Goal: Task Accomplishment & Management: Complete application form

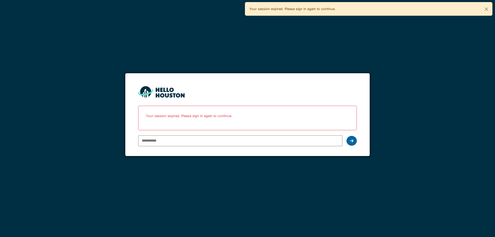
type input "**********"
click at [351, 140] on icon at bounding box center [352, 141] width 4 height 4
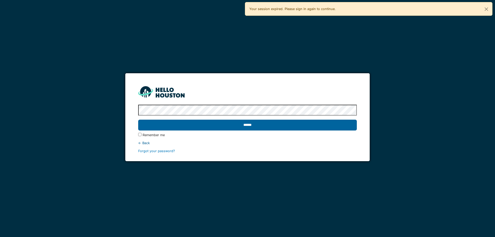
click at [259, 125] on input "******" at bounding box center [247, 125] width 218 height 11
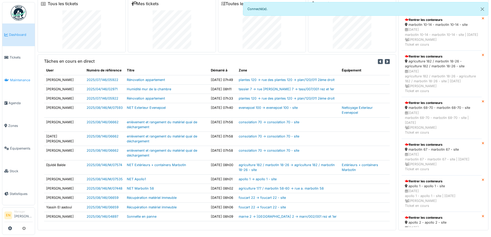
scroll to position [5, 0]
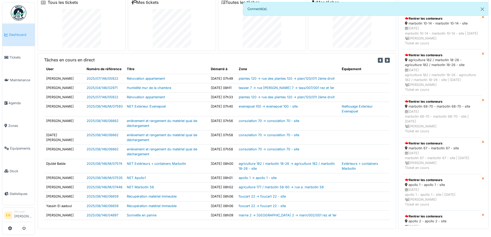
click at [19, 14] on img at bounding box center [18, 12] width 15 height 15
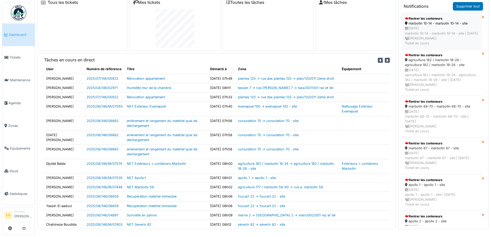
click at [417, 27] on div "26/08/2025 marbotin 10-14 - marbotin 10-14 - site | Il y a 5 jour(s) Emmanuelle…" at bounding box center [441, 36] width 73 height 20
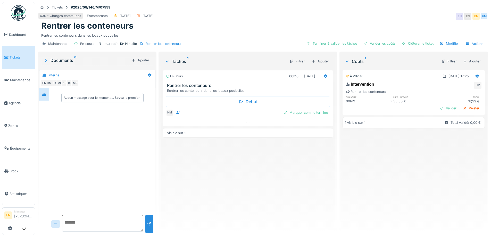
click at [242, 167] on div "En cours 00h10 [DATE] Rentrer les conteneurs Rentrer les conteneurs dans les lo…" at bounding box center [248, 149] width 170 height 163
drag, startPoint x: 373, startPoint y: 170, endPoint x: 366, endPoint y: 164, distance: 8.6
click at [373, 170] on div "À valider 26/08/2025 @ 17:25 Intervention HM Rentrer les conteneurs quantité pr…" at bounding box center [414, 149] width 142 height 163
click at [237, 154] on div "En cours 00h10 26/08/2025 Rentrer les conteneurs Rentrer les conteneurs dans le…" at bounding box center [248, 149] width 170 height 163
click at [385, 42] on div "Valider les coûts" at bounding box center [380, 43] width 36 height 7
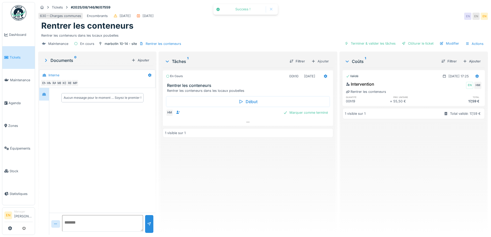
click at [314, 172] on div "En cours 00h10 26/08/2025 Rentrer les conteneurs Rentrer les conteneurs dans le…" at bounding box center [248, 149] width 170 height 163
click at [409, 44] on div "Clôturer le ticket" at bounding box center [418, 43] width 36 height 7
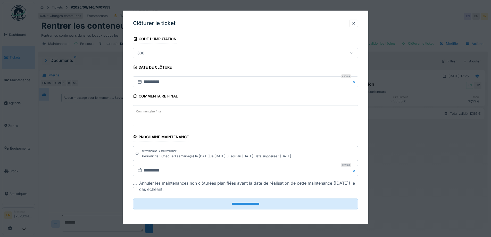
scroll to position [4, 0]
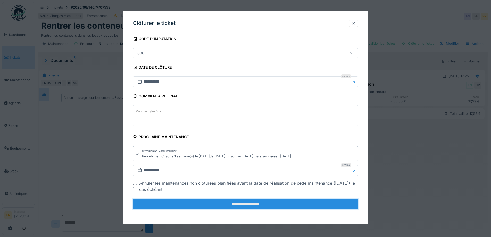
click at [250, 203] on input "**********" at bounding box center [245, 203] width 225 height 11
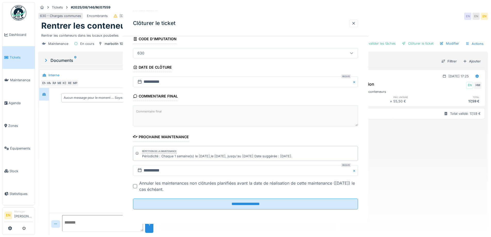
scroll to position [0, 0]
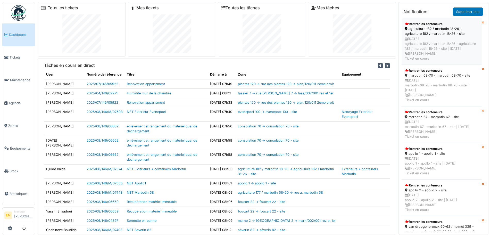
click at [428, 37] on div "26/08/2025 agriculture 182 / marbotin 18-26 - agriculture 182 / marbotin 18-26 …" at bounding box center [441, 48] width 73 height 25
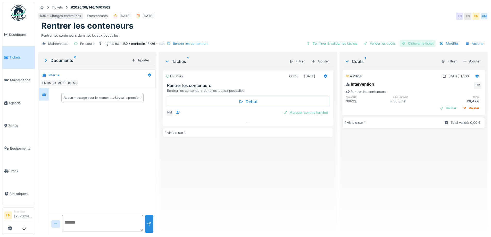
click at [410, 43] on div "Clôturer le ticket" at bounding box center [418, 43] width 36 height 7
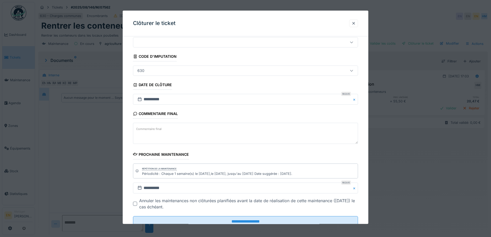
scroll to position [35, 0]
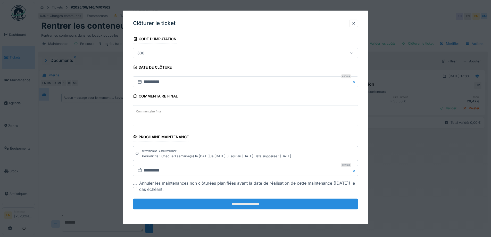
click at [260, 201] on input "**********" at bounding box center [245, 203] width 225 height 11
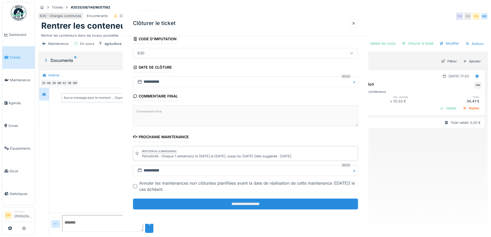
scroll to position [0, 0]
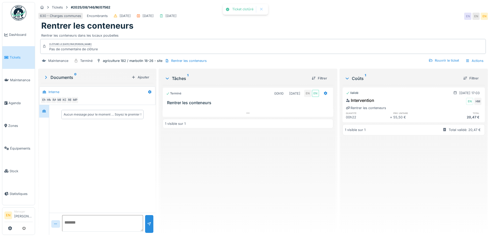
click at [245, 185] on div "Terminé 00h10 [DATE] EN EN Rentrer les conteneurs 1 visible sur 1" at bounding box center [248, 158] width 170 height 146
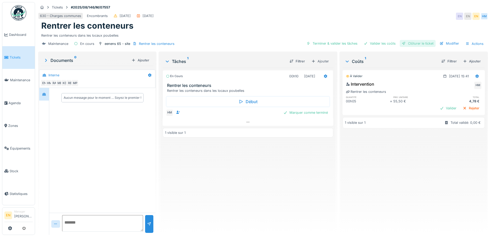
click at [413, 45] on div "Clôturer le ticket" at bounding box center [418, 43] width 36 height 7
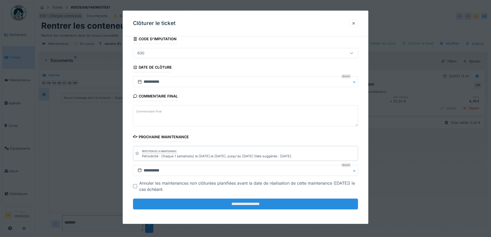
scroll to position [4, 0]
click at [239, 203] on input "**********" at bounding box center [245, 203] width 225 height 11
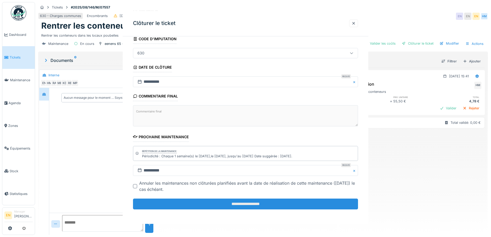
scroll to position [0, 0]
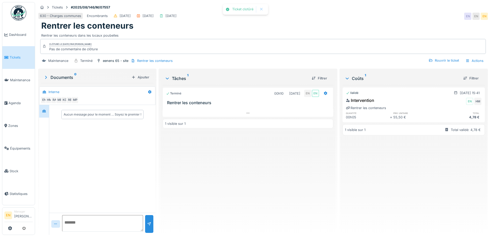
click at [226, 195] on div "Terminé 00h10 26/08/2025 EN EN Rentrer les conteneurs 1 visible sur 1" at bounding box center [248, 158] width 170 height 146
click at [22, 12] on img at bounding box center [18, 12] width 15 height 15
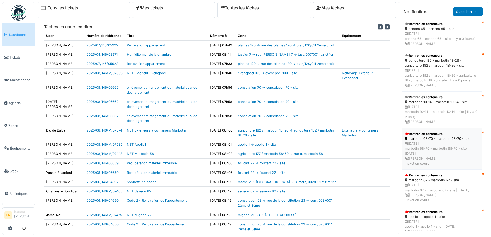
click at [429, 148] on div "[DATE] marbotin 68-70 - marbotin 68-70 - site | [DATE] [PERSON_NAME] Ticket en …" at bounding box center [441, 153] width 73 height 25
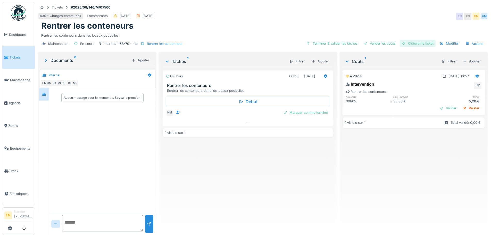
click at [414, 45] on div "Clôturer le ticket" at bounding box center [418, 43] width 36 height 7
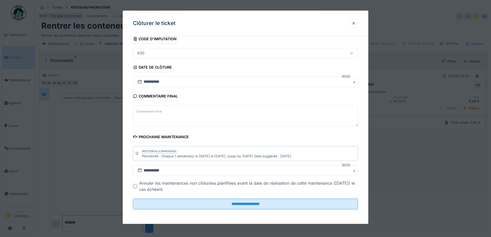
scroll to position [4, 0]
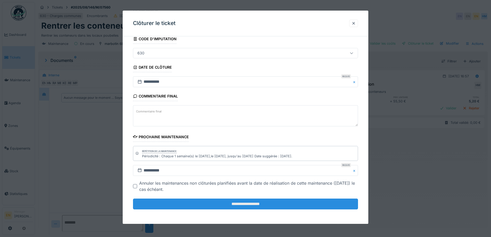
click at [256, 204] on input "**********" at bounding box center [245, 203] width 225 height 11
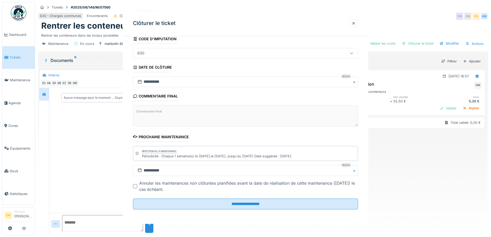
scroll to position [0, 0]
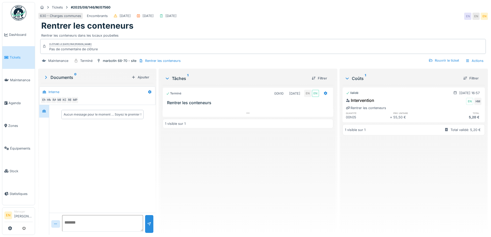
click at [19, 20] on img at bounding box center [18, 12] width 15 height 15
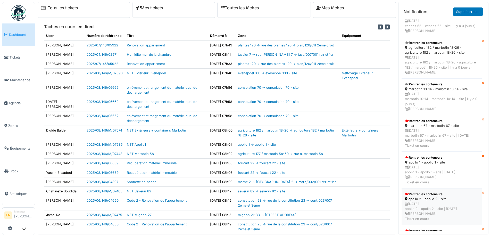
scroll to position [103, 0]
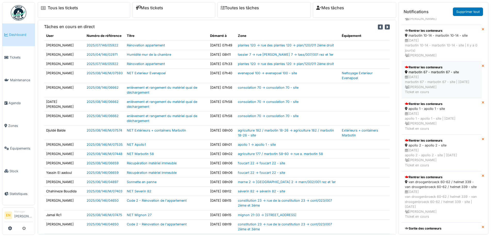
click at [422, 81] on div "[DATE] marbotin 67 - marbotin 67 - site | [DATE] [PERSON_NAME] Ticket en cours" at bounding box center [441, 84] width 73 height 20
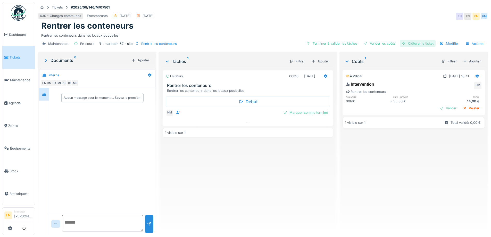
click at [412, 44] on div "Clôturer le ticket" at bounding box center [418, 43] width 36 height 7
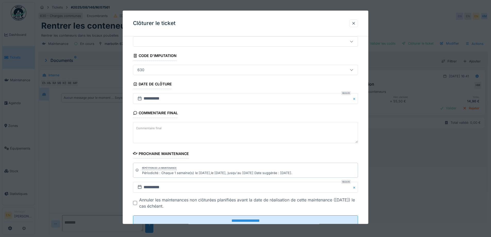
scroll to position [35, 0]
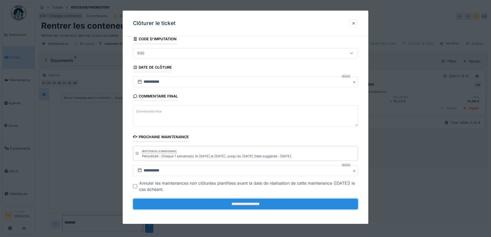
click at [251, 205] on input "**********" at bounding box center [245, 203] width 225 height 11
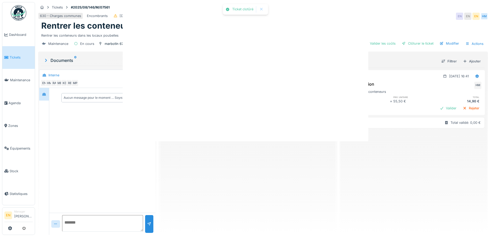
scroll to position [0, 0]
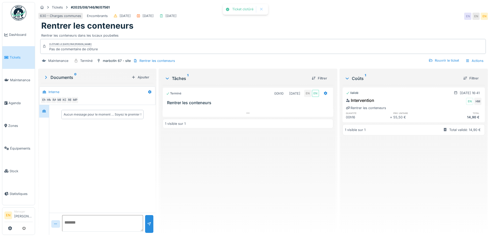
click at [258, 197] on div "Terminé 00h10 26/08/2025 EN EN Rentrer les conteneurs 1 visible sur 1" at bounding box center [248, 158] width 170 height 146
click at [18, 16] on img at bounding box center [18, 12] width 15 height 15
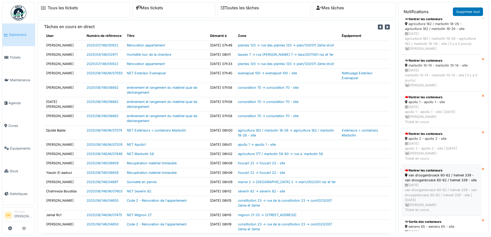
scroll to position [129, 0]
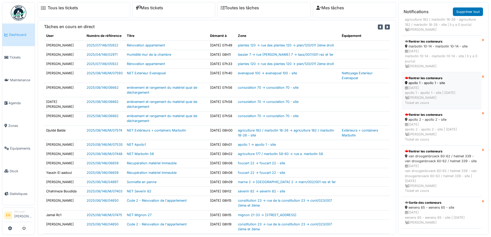
click at [432, 93] on div "26/08/2025 apollo 1 - apollo 1 - site | Il y a 5 jour(s) Emmanuelle Ndomandji T…" at bounding box center [441, 95] width 73 height 20
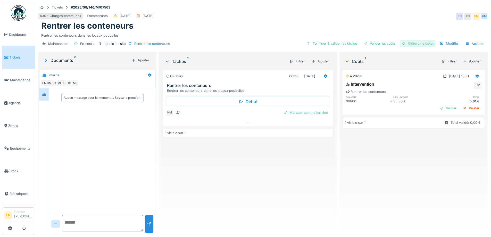
click at [408, 45] on div "Clôturer le ticket" at bounding box center [418, 43] width 36 height 7
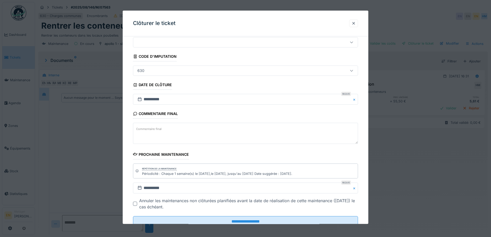
scroll to position [35, 0]
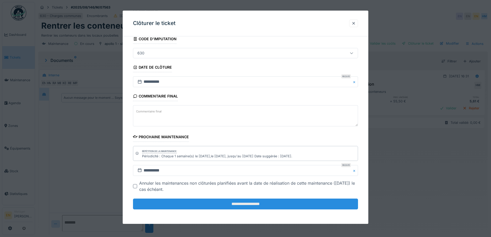
click at [241, 205] on input "**********" at bounding box center [245, 203] width 225 height 11
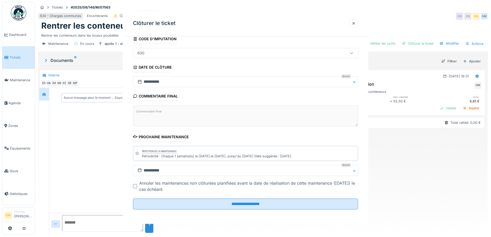
scroll to position [0, 0]
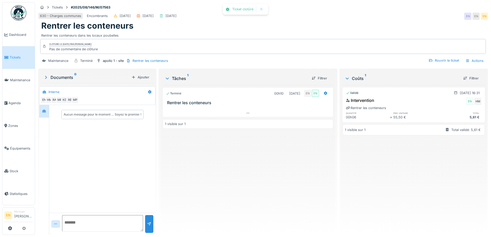
click at [247, 196] on div "Terminé 00h10 26/08/2025 EN EN Rentrer les conteneurs 1 visible sur 1" at bounding box center [248, 158] width 170 height 146
click at [21, 11] on img at bounding box center [18, 12] width 15 height 15
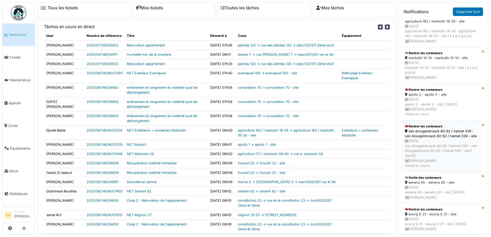
scroll to position [155, 0]
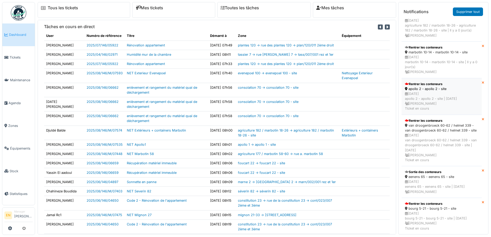
click at [432, 99] on div "26/08/2025 apollo 2 - apollo 2 - site | Il y a 5 jour(s) Emmanuelle Ndomandji T…" at bounding box center [441, 101] width 73 height 20
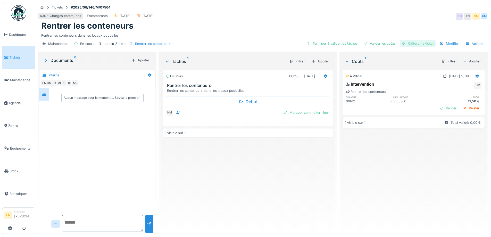
click at [425, 42] on div "Clôturer le ticket" at bounding box center [418, 43] width 36 height 7
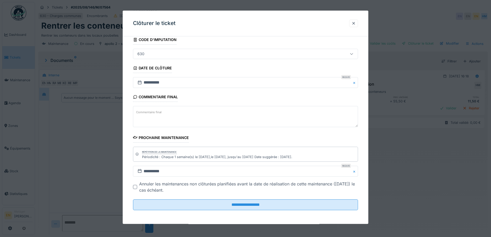
scroll to position [35, 0]
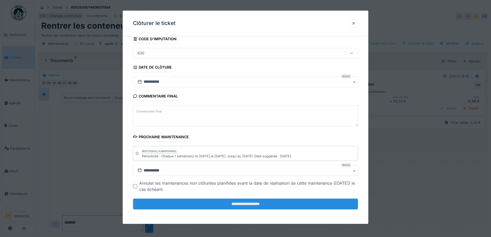
click at [255, 205] on input "**********" at bounding box center [245, 203] width 225 height 11
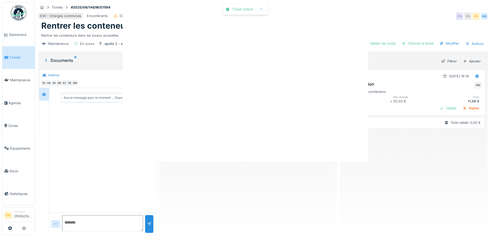
scroll to position [0, 0]
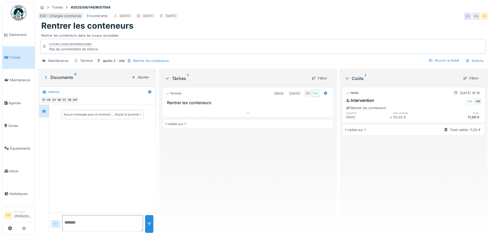
click at [16, 15] on img at bounding box center [18, 12] width 15 height 15
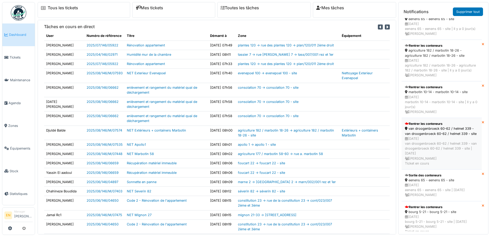
scroll to position [155, 0]
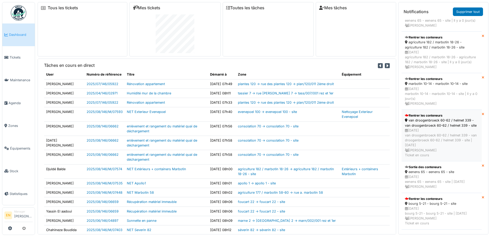
click at [425, 126] on div "van droogenbroeck 60-62 / helmet 339 - van droogenbroeck 60-62 / helmet 339 - s…" at bounding box center [441, 123] width 73 height 10
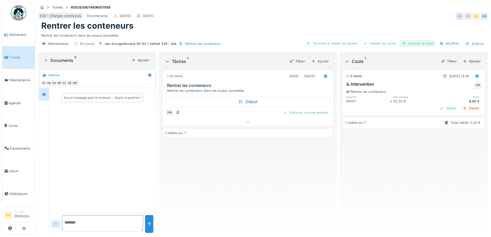
click at [413, 45] on div "Clôturer le ticket" at bounding box center [418, 43] width 36 height 7
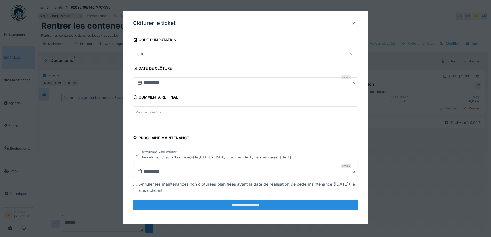
scroll to position [35, 0]
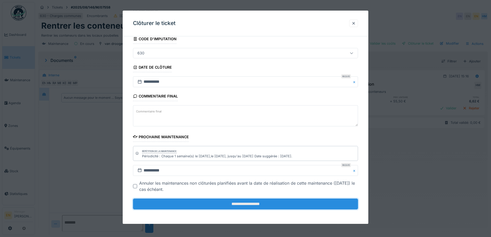
click at [258, 203] on input "**********" at bounding box center [245, 203] width 225 height 11
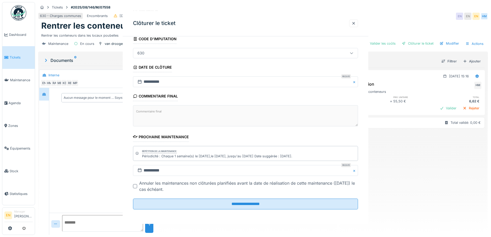
scroll to position [0, 0]
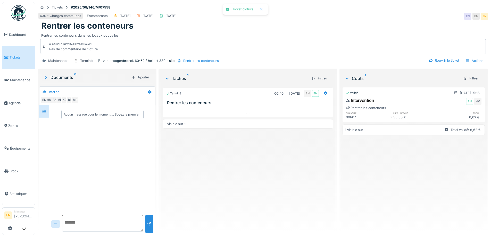
click at [21, 10] on img at bounding box center [18, 12] width 15 height 15
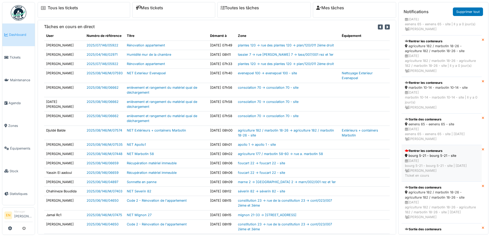
scroll to position [258, 0]
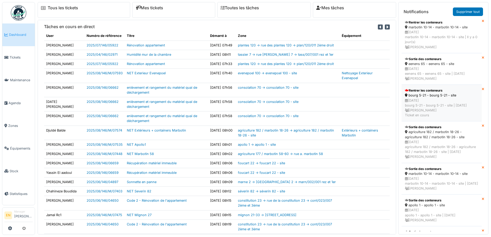
click at [419, 109] on div "26/08/2025 bourg 5-21 - bourg 5-21 - site | Il y a 5 jour(s) Emmanuelle Ndomand…" at bounding box center [441, 108] width 73 height 20
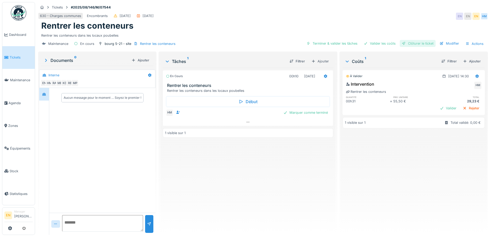
click at [418, 44] on div "Clôturer le ticket" at bounding box center [418, 43] width 36 height 7
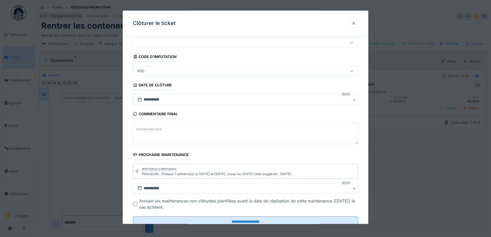
scroll to position [35, 0]
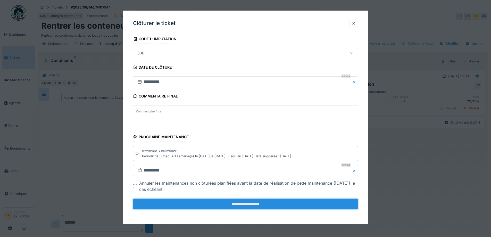
click at [242, 202] on input "**********" at bounding box center [245, 203] width 225 height 11
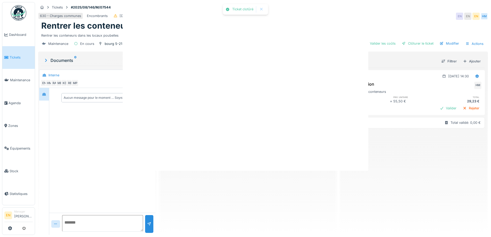
scroll to position [0, 0]
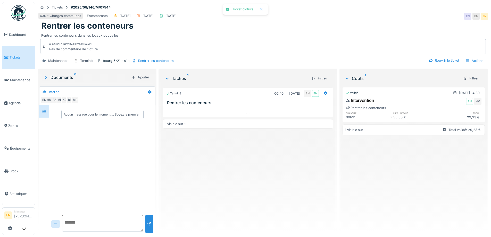
click at [263, 194] on div "Terminé 00h10 26/08/2025 EN EN Rentrer les conteneurs 1 visible sur 1" at bounding box center [248, 158] width 170 height 146
click at [15, 14] on img at bounding box center [18, 12] width 15 height 15
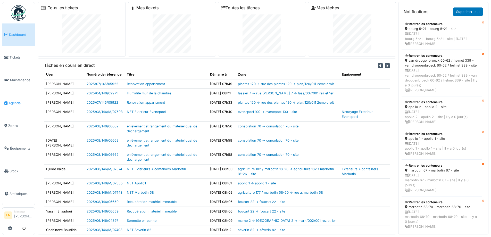
click at [16, 102] on span "Agenda" at bounding box center [21, 103] width 24 height 5
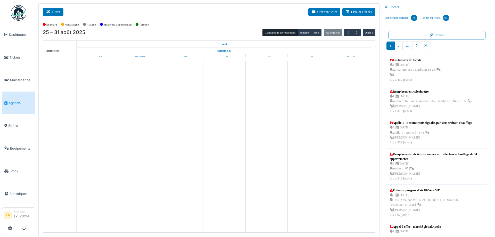
click at [54, 13] on button "Filtrer" at bounding box center [53, 12] width 21 height 9
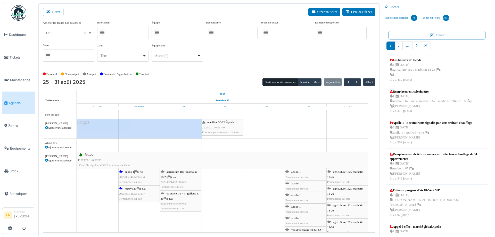
click at [172, 32] on div at bounding box center [178, 33] width 52 height 12
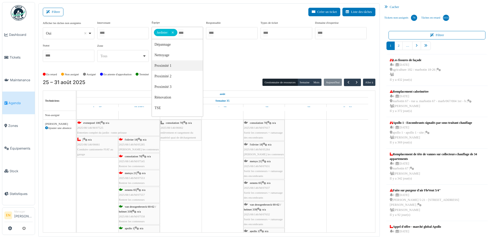
click at [241, 71] on div "En retard Non assigné Assigné En attente d'approbation Terminé" at bounding box center [209, 74] width 333 height 9
click at [133, 144] on span "2025/08/146/M/05285" at bounding box center [132, 144] width 26 height 3
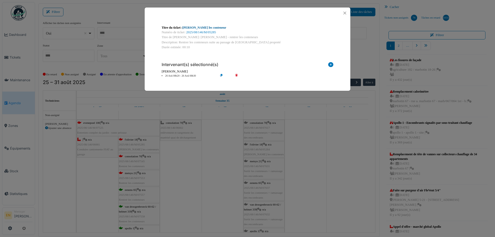
click at [213, 27] on link "Olivier - Rentrer les conteneur" at bounding box center [204, 28] width 44 height 4
click at [345, 14] on button "Close" at bounding box center [344, 13] width 7 height 7
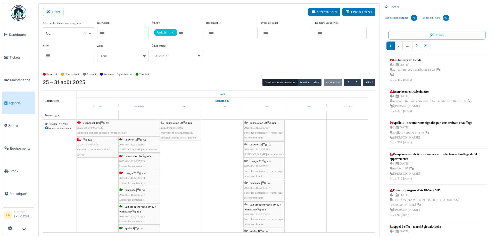
click at [150, 158] on div "consolation 70 | n/a 2025/08/146/M/07545 Rentrer les conteneurs" at bounding box center [139, 161] width 40 height 15
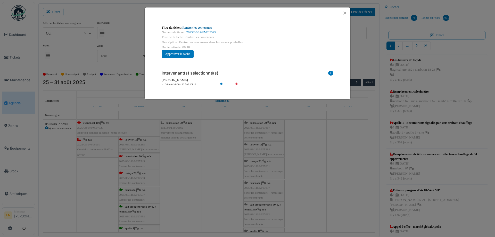
click at [208, 29] on link "Rentrer les conteneurs" at bounding box center [197, 28] width 30 height 4
click at [347, 15] on button "Close" at bounding box center [344, 13] width 7 height 7
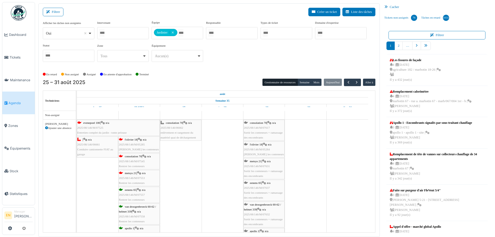
click at [135, 176] on span "2025/08/146/M/07553" at bounding box center [132, 177] width 26 height 3
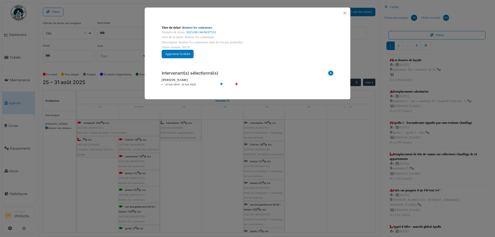
click at [203, 27] on link "Rentrer les conteneurs" at bounding box center [197, 28] width 30 height 4
click at [347, 13] on button "Close" at bounding box center [344, 13] width 7 height 7
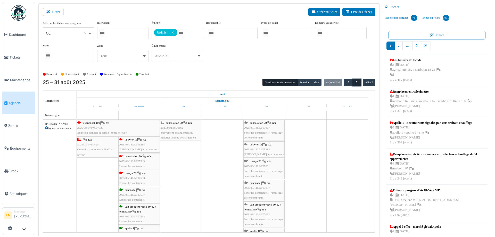
click at [355, 80] on span "button" at bounding box center [356, 82] width 4 height 4
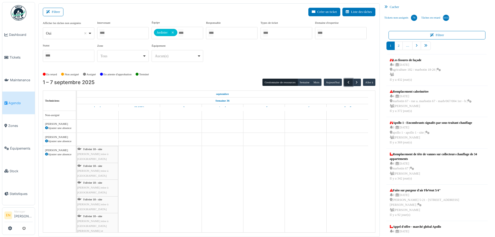
click at [346, 84] on span "button" at bounding box center [348, 82] width 4 height 4
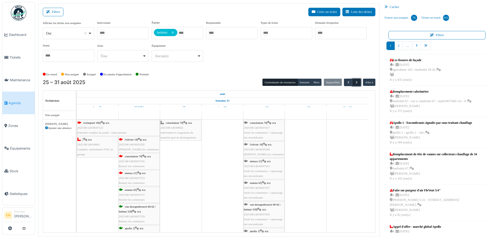
click at [354, 82] on span "button" at bounding box center [356, 82] width 4 height 4
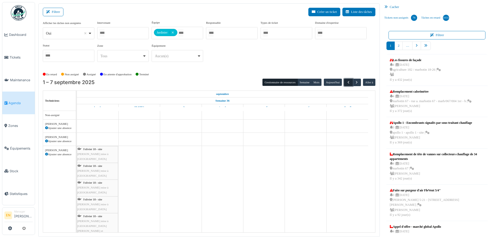
click at [347, 81] on span "button" at bounding box center [348, 82] width 4 height 4
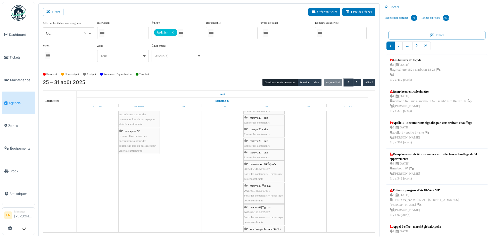
scroll to position [892, 0]
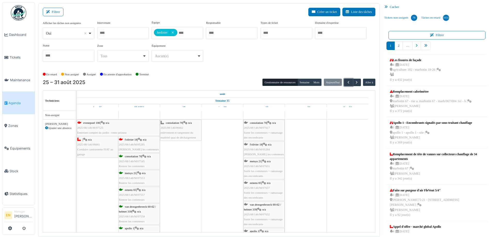
click at [143, 145] on span "2025/08/146/M/05285" at bounding box center [132, 144] width 26 height 3
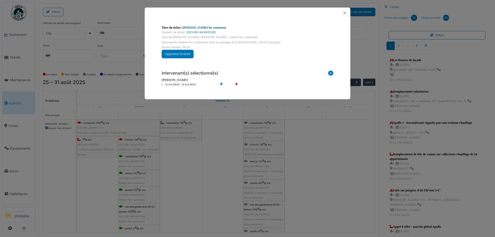
click at [219, 28] on link "Olivier - Rentrer les conteneur" at bounding box center [204, 28] width 44 height 4
click at [345, 13] on button "Close" at bounding box center [344, 13] width 7 height 7
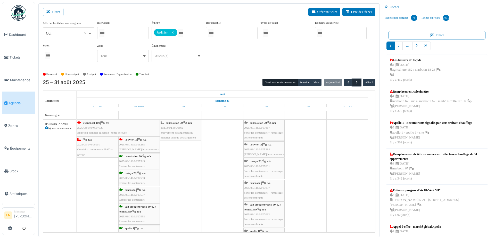
click at [354, 83] on span "button" at bounding box center [356, 82] width 4 height 4
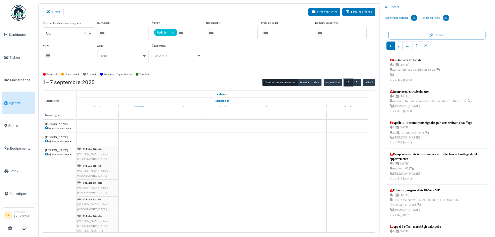
click at [346, 83] on span "button" at bounding box center [348, 82] width 4 height 4
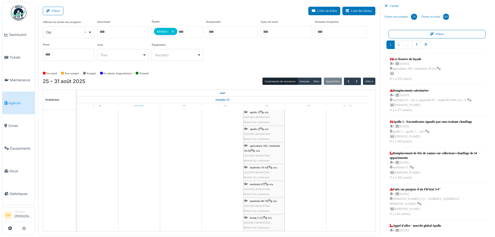
click at [223, 61] on div "Afficher les tâches non assignées *** Oui Remove item Oui Non Intervenant Abdel…" at bounding box center [209, 42] width 333 height 46
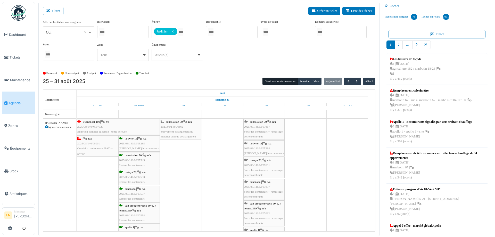
click at [229, 69] on div "En retard Non assigné Assigné En attente d'approbation Terminé" at bounding box center [209, 73] width 333 height 9
click at [232, 72] on div "En retard Non assigné Assigné En attente d'approbation Terminé" at bounding box center [209, 73] width 333 height 9
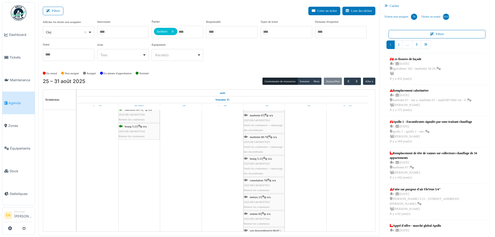
scroll to position [190, 0]
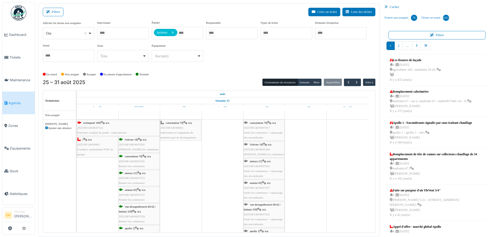
click at [267, 131] on span "Sortir les conteneurs + ramassage des encombrants" at bounding box center [263, 135] width 39 height 8
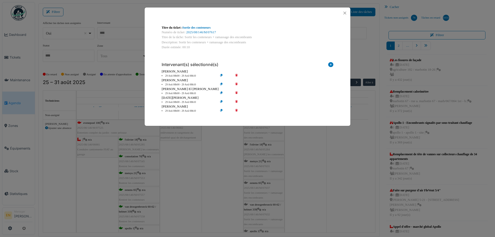
click at [237, 76] on icon at bounding box center [240, 76] width 15 height 4
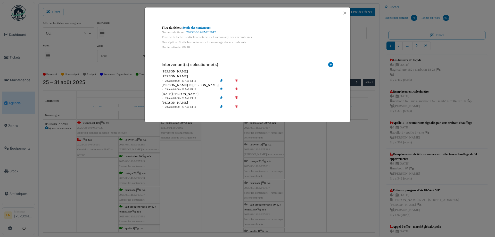
click at [237, 80] on icon at bounding box center [240, 81] width 15 height 4
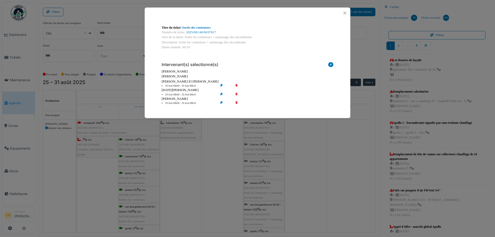
click at [236, 85] on icon at bounding box center [240, 86] width 15 height 4
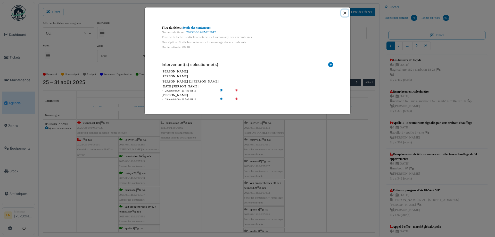
click at [346, 13] on button "Close" at bounding box center [344, 13] width 7 height 7
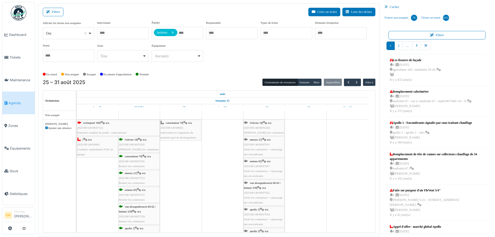
click at [263, 127] on span "2025/08/146/M/05284" at bounding box center [257, 127] width 26 height 3
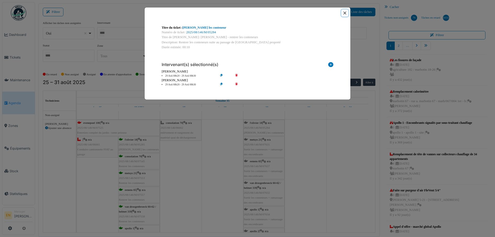
click at [346, 13] on button "Close" at bounding box center [344, 13] width 7 height 7
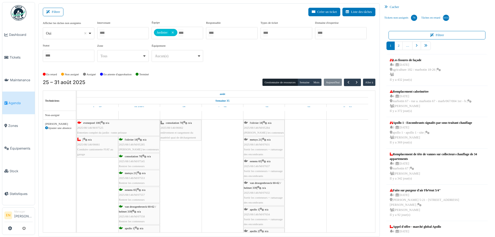
click at [260, 129] on div "l'olivier 18 | n/a 2025/08/146/M/05284 Olivier - Rentrer les conteneurs" at bounding box center [264, 127] width 40 height 15
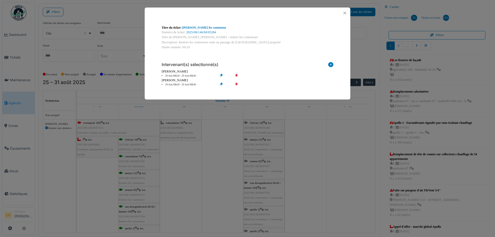
click at [237, 84] on icon at bounding box center [240, 85] width 15 height 4
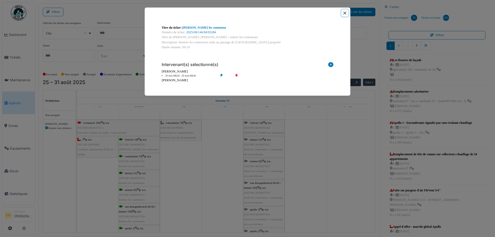
click at [345, 14] on button "Close" at bounding box center [344, 13] width 7 height 7
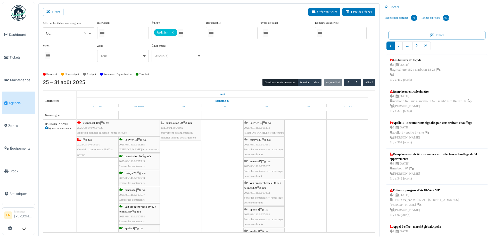
click at [255, 146] on div "metsys 21 | n/a 2025/08/146/M/07631 Sortir les conteneurs + ramassage des encom…" at bounding box center [264, 147] width 40 height 20
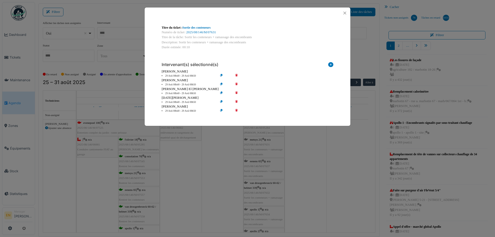
click at [237, 74] on icon at bounding box center [240, 76] width 15 height 4
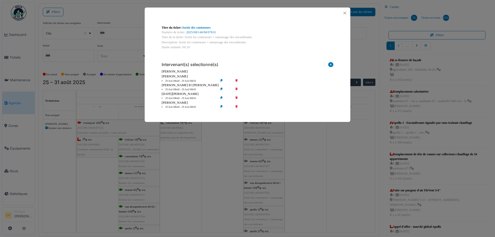
click at [237, 79] on icon at bounding box center [240, 81] width 15 height 4
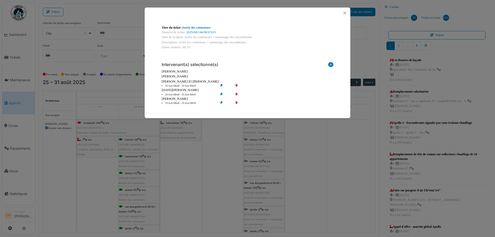
click at [236, 85] on icon at bounding box center [240, 86] width 15 height 4
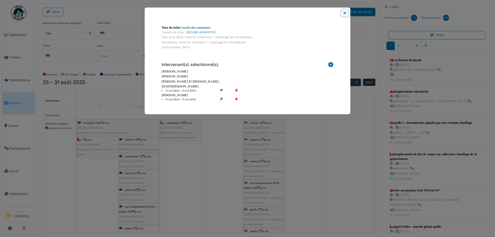
click at [345, 13] on button "Close" at bounding box center [344, 13] width 7 height 7
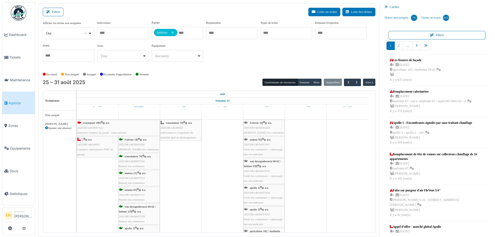
click at [259, 146] on div "eenens 65 | n/a 2025/08/146/M/07637 Sortir les conteneurs + ramassage des encom…" at bounding box center [264, 147] width 40 height 20
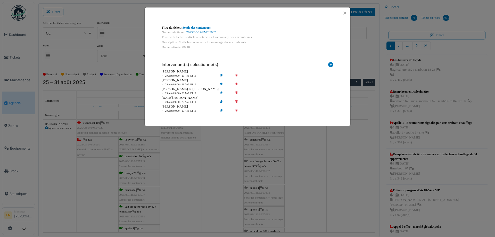
click at [237, 75] on icon at bounding box center [240, 76] width 15 height 4
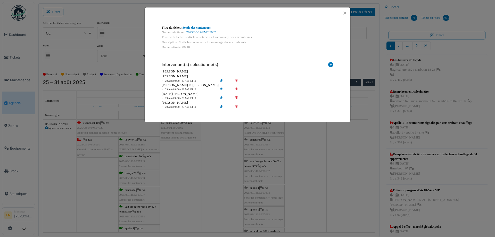
click at [237, 81] on icon at bounding box center [240, 81] width 15 height 4
click at [236, 81] on icon at bounding box center [240, 81] width 15 height 4
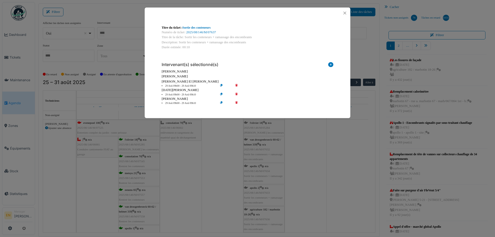
click at [237, 84] on icon at bounding box center [240, 86] width 15 height 4
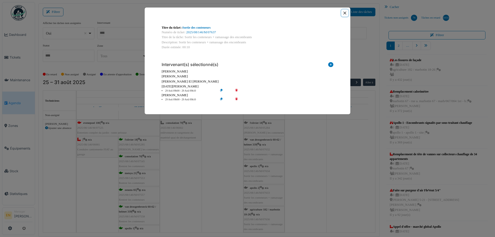
click at [345, 15] on button "Close" at bounding box center [344, 13] width 7 height 7
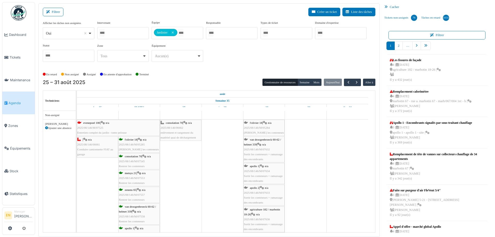
click at [264, 143] on span "n/a" at bounding box center [264, 144] width 4 height 3
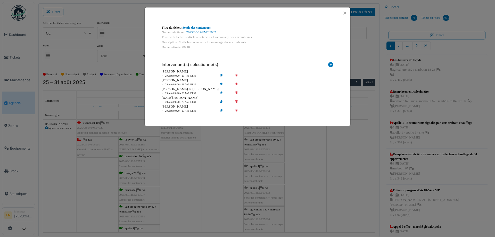
click at [236, 76] on icon at bounding box center [240, 76] width 15 height 4
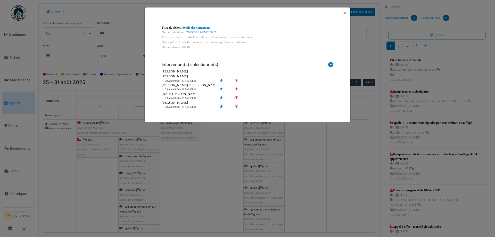
click at [237, 79] on icon at bounding box center [240, 81] width 15 height 4
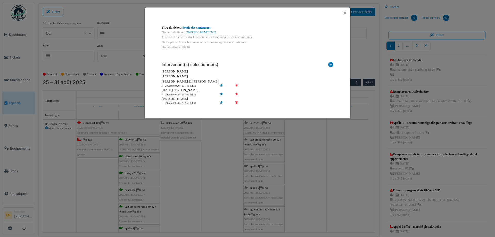
click at [237, 86] on icon at bounding box center [240, 86] width 15 height 4
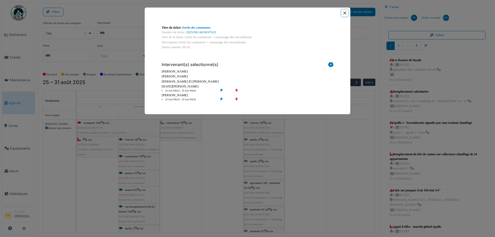
click at [345, 14] on button "Close" at bounding box center [344, 13] width 7 height 7
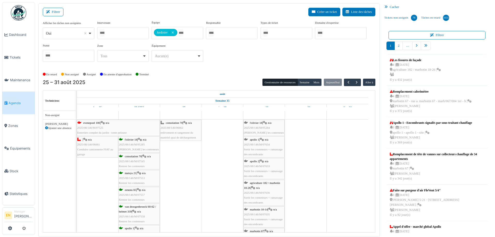
click at [262, 144] on span "2025/08/146/M/07634" at bounding box center [257, 144] width 26 height 3
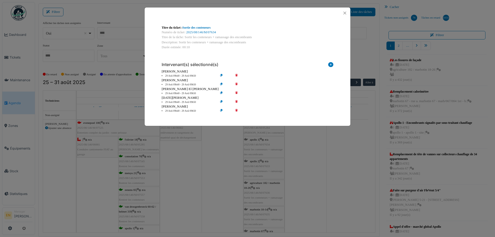
click at [237, 74] on icon at bounding box center [240, 76] width 15 height 4
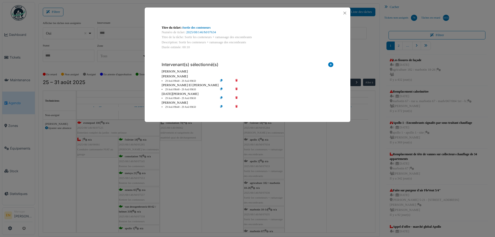
click at [237, 79] on icon at bounding box center [240, 81] width 15 height 4
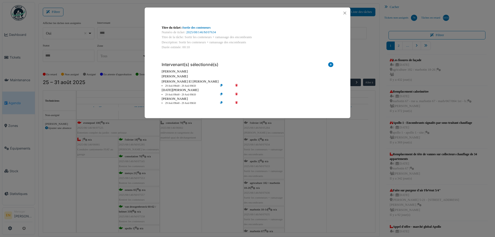
click at [237, 85] on icon at bounding box center [240, 86] width 15 height 4
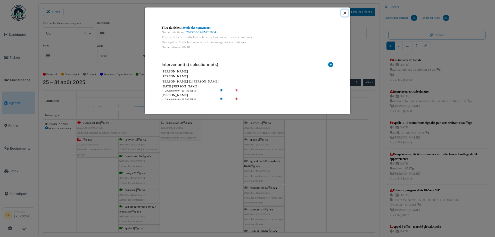
click at [345, 13] on button "Close" at bounding box center [344, 13] width 7 height 7
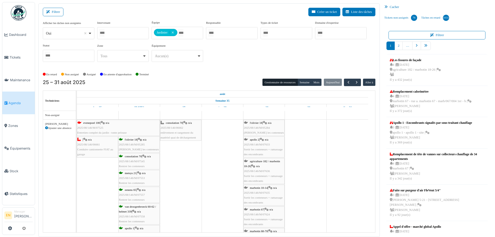
click at [258, 148] on span "Sortir les conteneurs + ramassage des encombrants" at bounding box center [263, 152] width 39 height 8
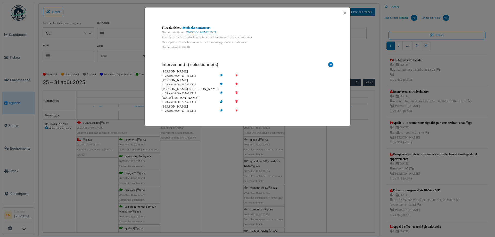
click at [236, 74] on icon at bounding box center [240, 76] width 15 height 4
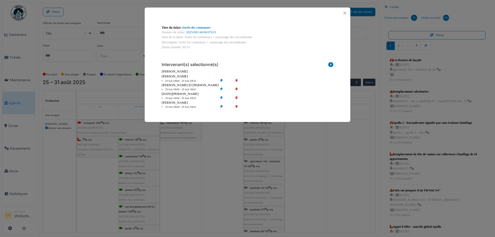
click at [238, 80] on icon at bounding box center [240, 81] width 15 height 4
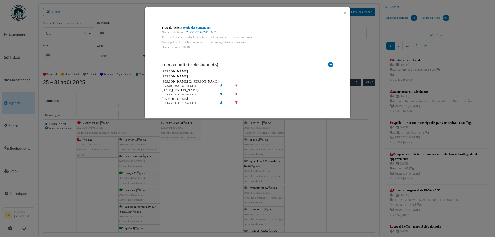
click at [238, 84] on icon at bounding box center [240, 86] width 15 height 4
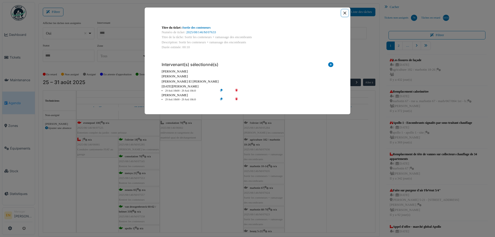
click at [346, 14] on button "Close" at bounding box center [344, 13] width 7 height 7
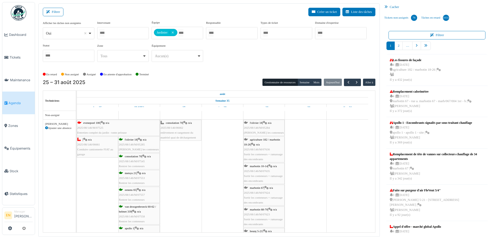
click at [266, 148] on span "2025/08/146/M/07636" at bounding box center [257, 149] width 26 height 3
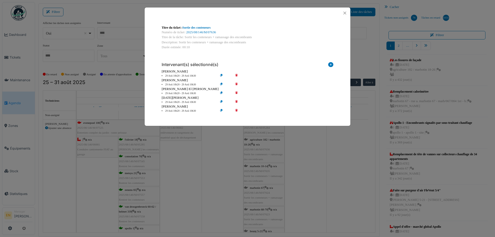
click at [237, 75] on icon at bounding box center [240, 76] width 15 height 4
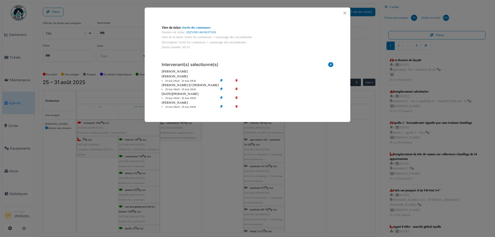
click at [236, 80] on icon at bounding box center [240, 81] width 15 height 4
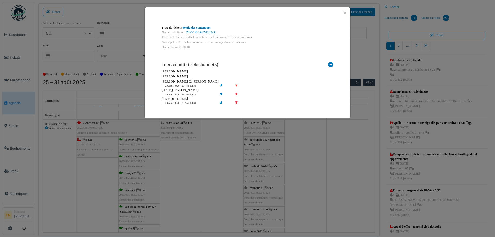
click at [237, 86] on icon at bounding box center [240, 86] width 15 height 4
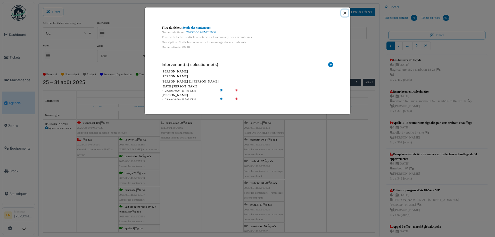
click at [345, 13] on button "Close" at bounding box center [344, 13] width 7 height 7
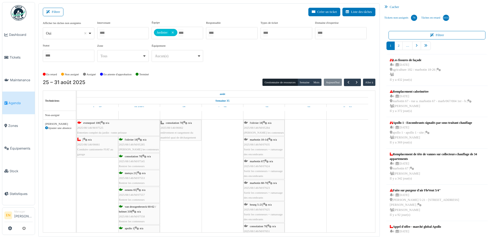
click at [258, 146] on div "marbotin 10-14 | n/a 2025/08/146/M/07635 Sortir les conteneurs + ramassage des …" at bounding box center [264, 147] width 40 height 20
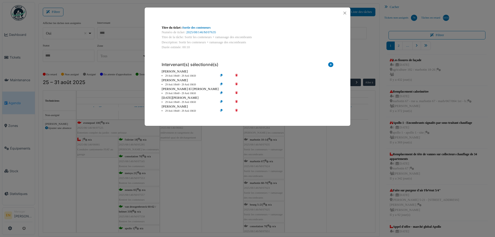
click at [236, 74] on icon at bounding box center [240, 76] width 15 height 4
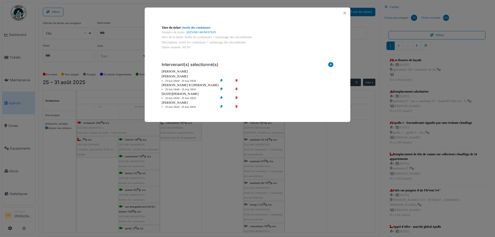
click at [238, 81] on icon at bounding box center [240, 81] width 15 height 4
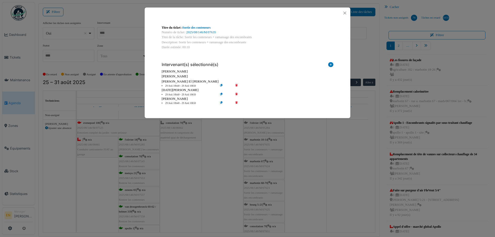
click at [236, 85] on icon at bounding box center [240, 86] width 15 height 4
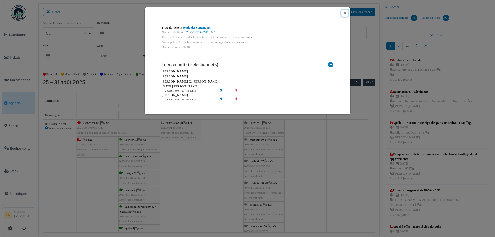
click at [344, 14] on button "Close" at bounding box center [344, 13] width 7 height 7
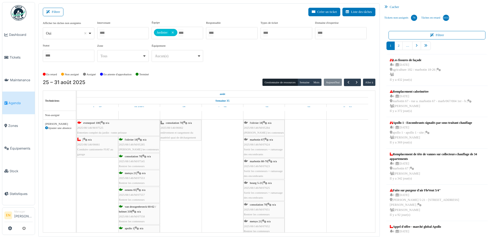
click at [264, 148] on span "Sortir les conteneurs + ramassage des encombrants" at bounding box center [263, 152] width 39 height 8
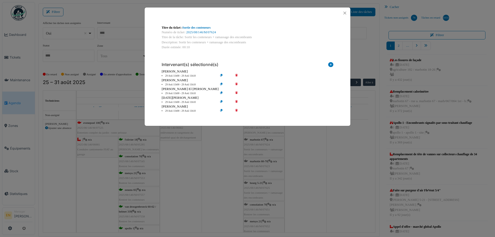
click at [236, 75] on icon at bounding box center [240, 76] width 15 height 4
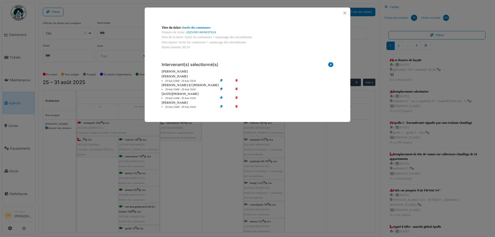
click at [237, 81] on icon at bounding box center [240, 81] width 15 height 4
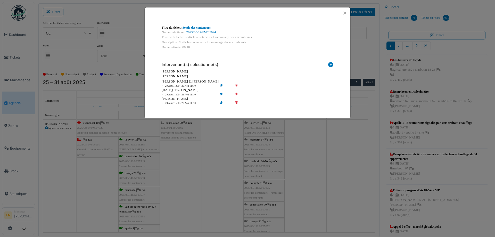
click at [237, 85] on icon at bounding box center [240, 86] width 15 height 4
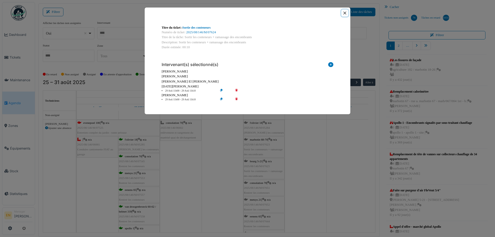
click at [345, 13] on button "Close" at bounding box center [344, 13] width 7 height 7
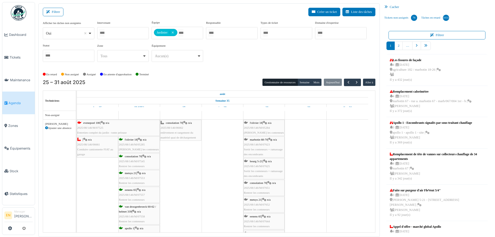
click at [259, 143] on span "2025/08/146/M/07623" at bounding box center [257, 144] width 26 height 3
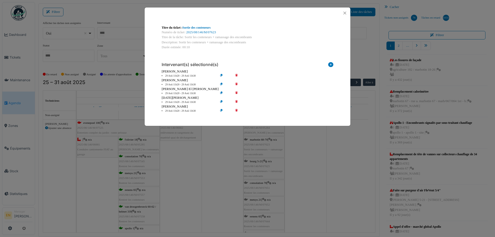
click at [237, 77] on icon at bounding box center [240, 76] width 15 height 4
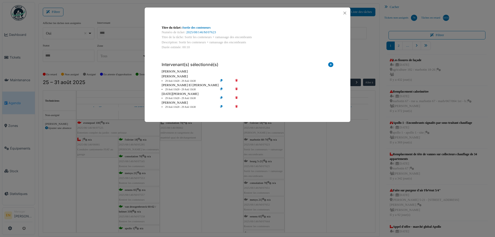
click at [236, 79] on icon at bounding box center [240, 81] width 15 height 4
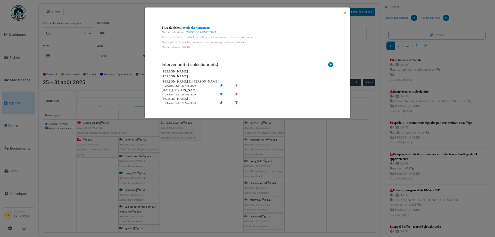
click at [237, 86] on icon at bounding box center [240, 86] width 15 height 4
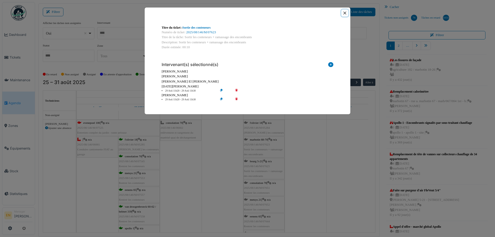
click at [345, 14] on button "Close" at bounding box center [344, 13] width 7 height 7
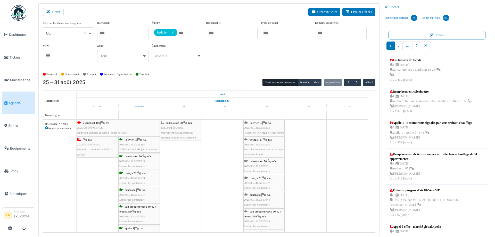
click at [259, 150] on span "Sortir les conteneurs + ramassage des encombrants" at bounding box center [263, 152] width 39 height 8
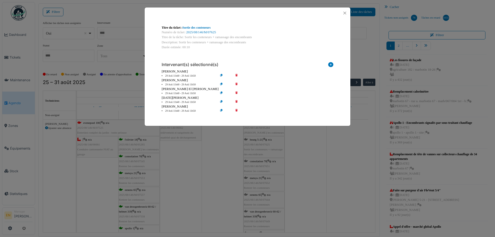
click at [236, 75] on icon at bounding box center [240, 76] width 15 height 4
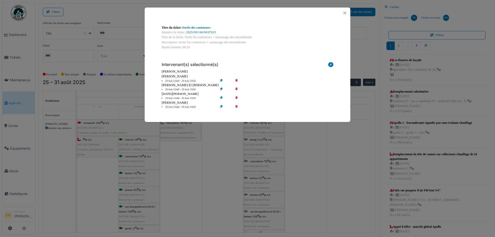
click at [237, 81] on icon at bounding box center [240, 81] width 15 height 4
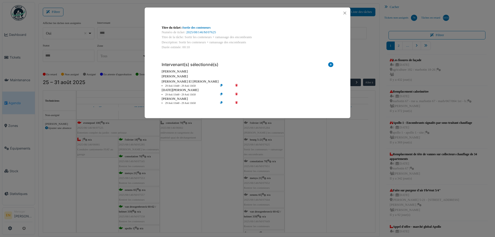
click at [237, 86] on icon at bounding box center [240, 86] width 15 height 4
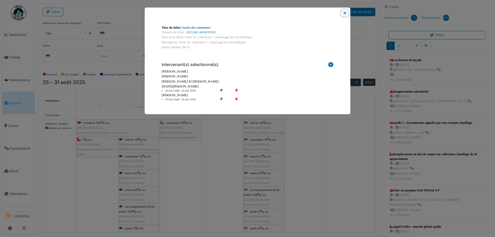
click at [343, 13] on button "Close" at bounding box center [344, 13] width 7 height 7
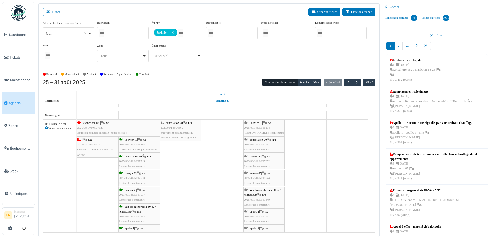
click at [261, 145] on span "2025/08/146/M/07651" at bounding box center [257, 144] width 26 height 3
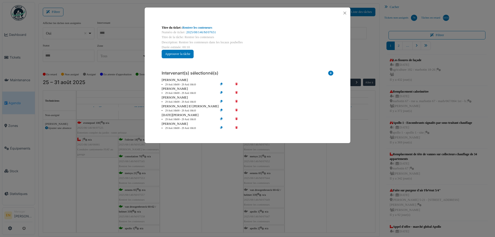
click at [236, 93] on icon at bounding box center [240, 93] width 15 height 4
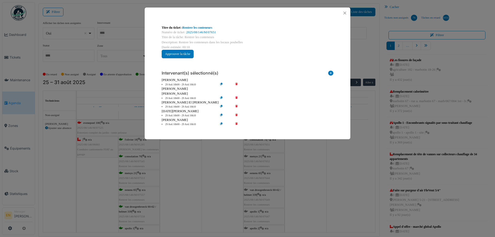
click at [237, 97] on icon at bounding box center [240, 98] width 15 height 4
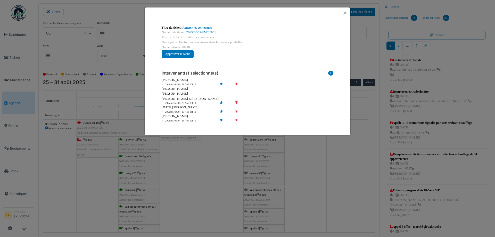
click at [237, 101] on icon at bounding box center [240, 103] width 15 height 4
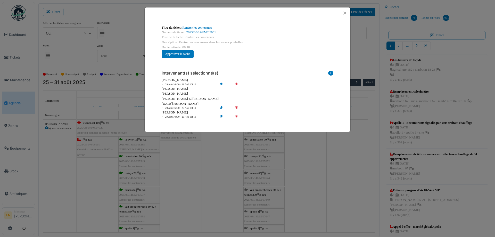
click at [237, 107] on icon at bounding box center [240, 108] width 15 height 4
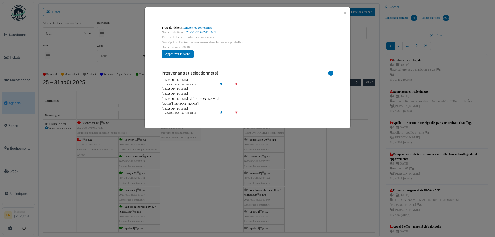
click at [236, 112] on icon at bounding box center [240, 113] width 15 height 4
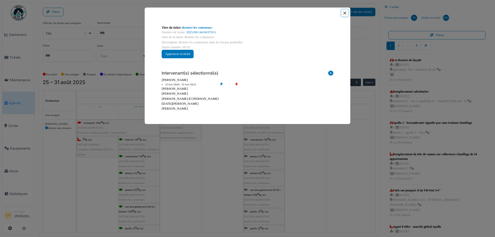
click at [343, 13] on button "Close" at bounding box center [344, 13] width 7 height 7
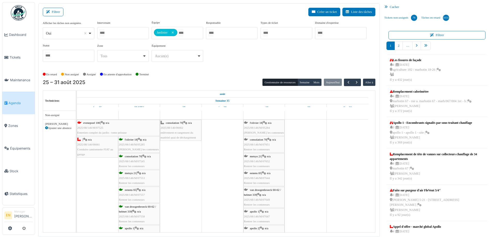
click at [262, 145] on span "2025/08/146/M/07651" at bounding box center [257, 144] width 26 height 3
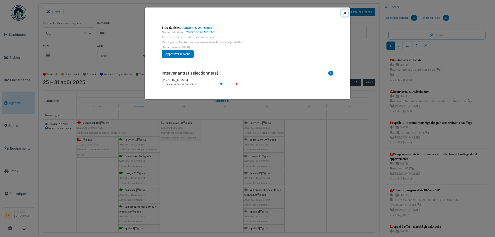
click at [345, 14] on button "Close" at bounding box center [344, 13] width 7 height 7
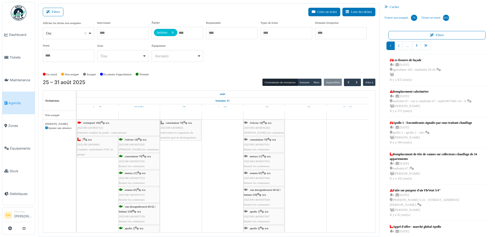
click at [262, 160] on span "2025/08/146/M/07652" at bounding box center [257, 161] width 26 height 3
click at [263, 160] on span "2025/08/146/M/07652" at bounding box center [257, 161] width 26 height 3
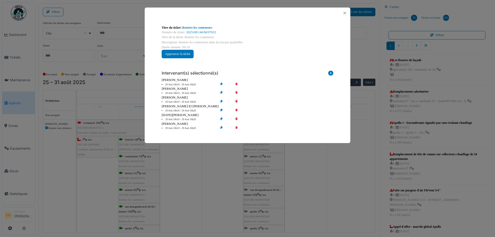
click at [236, 91] on icon at bounding box center [240, 93] width 15 height 4
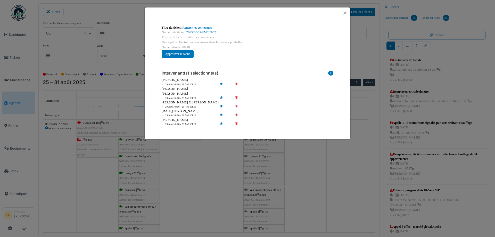
click at [237, 96] on icon at bounding box center [240, 98] width 15 height 4
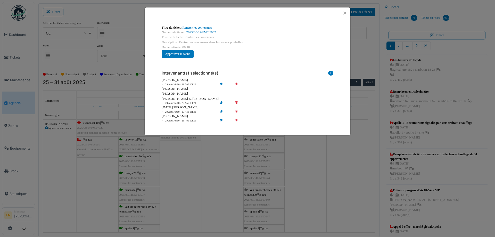
click at [236, 103] on icon at bounding box center [240, 103] width 15 height 4
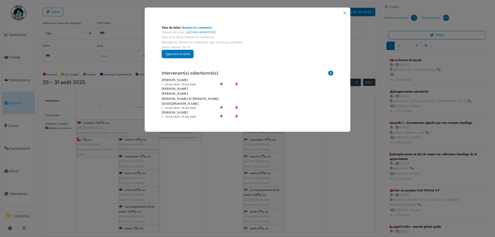
click at [236, 108] on icon at bounding box center [240, 108] width 15 height 4
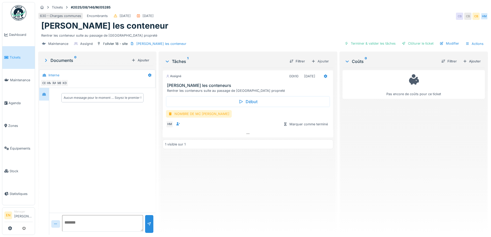
click at [197, 115] on div "NOMBRE DE MC [PERSON_NAME]" at bounding box center [199, 113] width 66 height 7
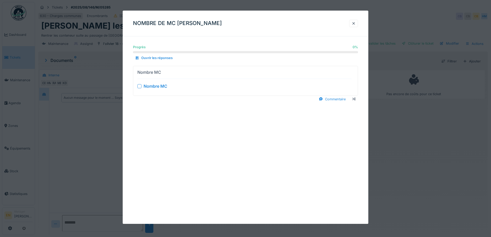
scroll to position [4, 0]
click at [140, 87] on div at bounding box center [139, 86] width 4 height 4
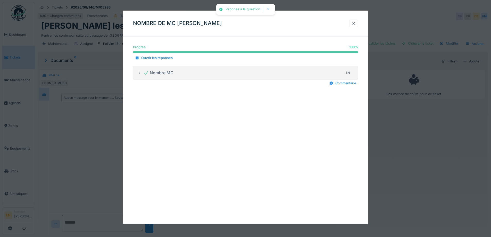
click at [356, 23] on div at bounding box center [354, 23] width 4 height 5
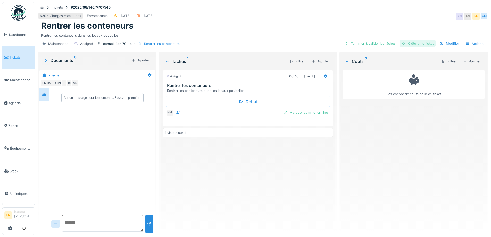
click at [414, 44] on div "Clôturer le ticket" at bounding box center [418, 43] width 36 height 7
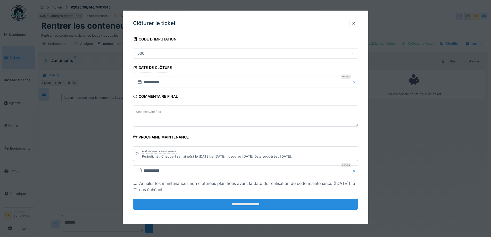
scroll to position [35, 0]
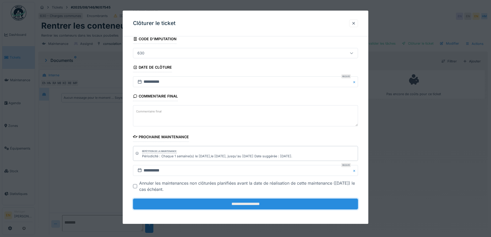
click at [246, 201] on input "**********" at bounding box center [245, 203] width 225 height 11
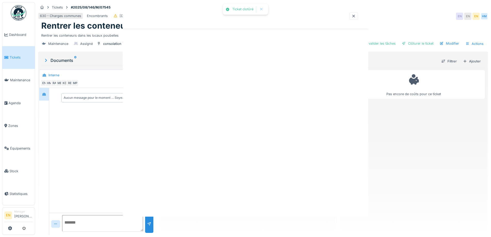
scroll to position [0, 0]
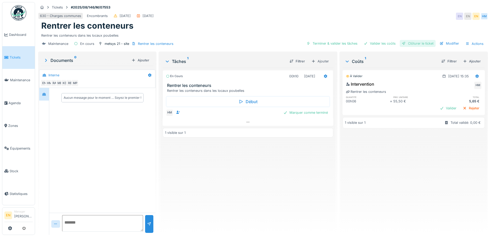
click at [417, 43] on div "Clôturer le ticket" at bounding box center [418, 43] width 36 height 7
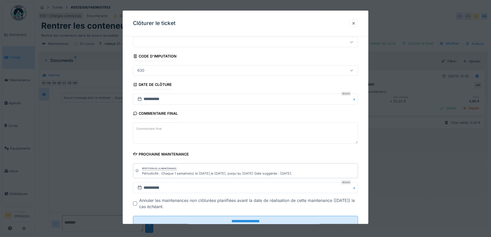
scroll to position [35, 0]
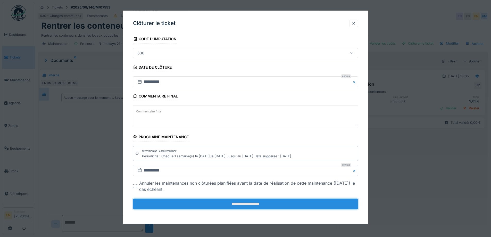
click at [245, 207] on input "**********" at bounding box center [245, 203] width 225 height 11
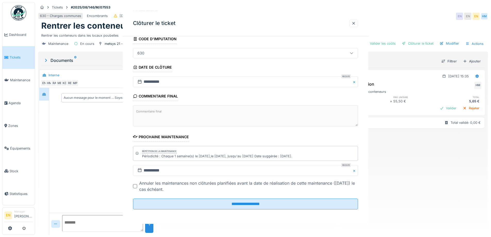
scroll to position [0, 0]
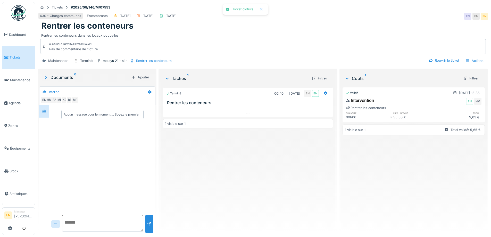
click at [279, 197] on div "Terminé 00h10 26/08/2025 EN EN Rentrer les conteneurs 1 visible sur 1" at bounding box center [248, 158] width 170 height 146
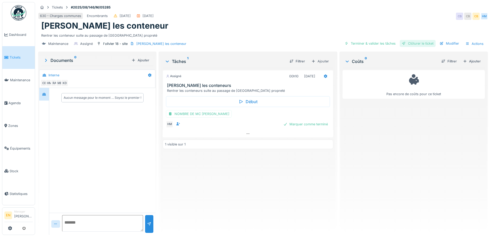
click at [423, 44] on div "Clôturer le ticket" at bounding box center [418, 43] width 36 height 7
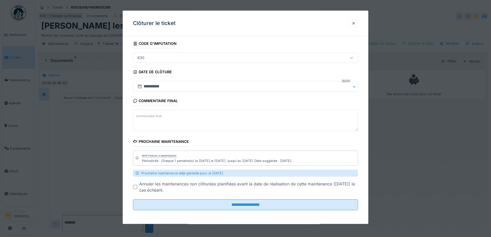
scroll to position [31, 0]
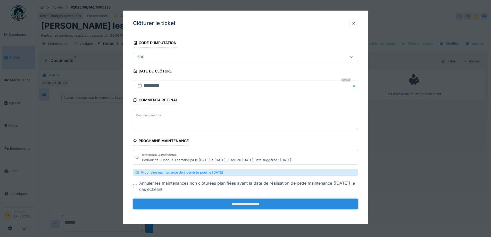
click at [249, 203] on input "**********" at bounding box center [245, 204] width 225 height 11
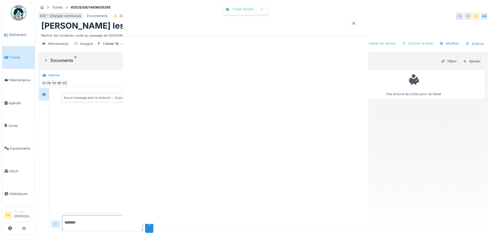
scroll to position [0, 0]
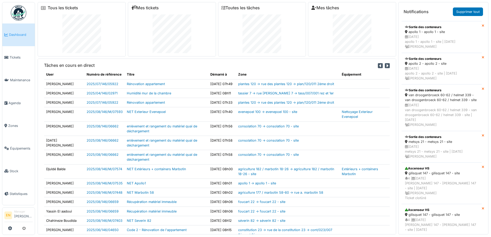
scroll to position [391, 0]
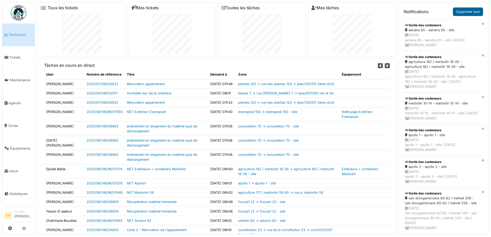
click at [462, 14] on link "Supprimer tout" at bounding box center [468, 11] width 30 height 9
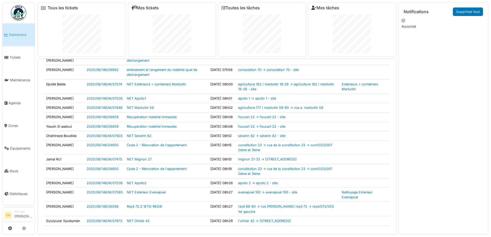
scroll to position [5, 0]
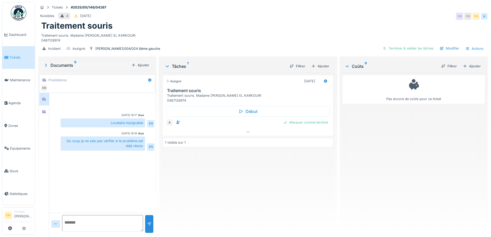
click at [213, 186] on div "Assigné 22/05/2025 Traitement souris Traitement souris. Madame Naziha EL KARKOU…" at bounding box center [248, 152] width 170 height 158
click at [252, 41] on div "Traitement souris. Madame Naziha EL KARKOURI 0487128974" at bounding box center [263, 37] width 444 height 12
click at [246, 192] on div "Assigné 22/05/2025 Traitement souris Traitement souris. Madame Naziha EL KARKOU…" at bounding box center [248, 152] width 170 height 158
click at [309, 32] on div "Traitement souris. Madame Naziha EL KARKOURI 0487128974" at bounding box center [263, 37] width 444 height 12
click at [222, 176] on div "Assigné 22/05/2025 Traitement souris Traitement souris. Madame Naziha EL KARKOU…" at bounding box center [248, 152] width 170 height 158
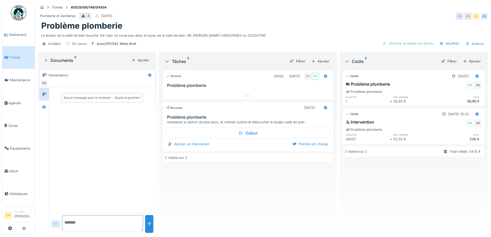
click at [235, 189] on div "Terminé 01h00 [DATE] EN EN Problème plomberie Nouveau [DATE] Problème plomberie…" at bounding box center [248, 149] width 170 height 163
click at [44, 108] on icon at bounding box center [44, 106] width 4 height 3
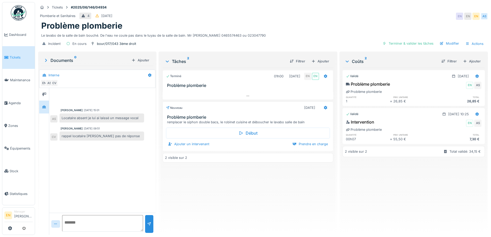
click at [335, 23] on div "Problème plomberie" at bounding box center [263, 26] width 444 height 10
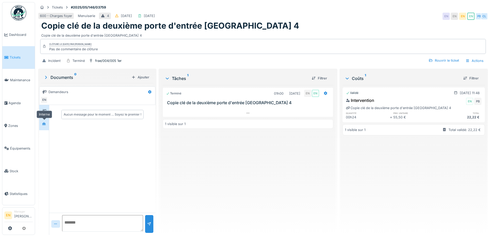
click at [44, 123] on icon at bounding box center [44, 123] width 4 height 3
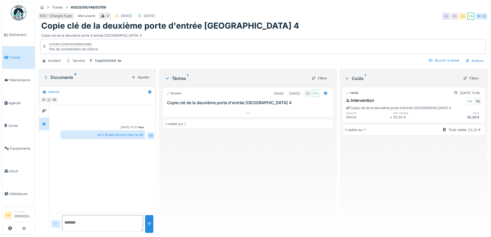
click at [217, 167] on div "Terminé 01h00 28/07/2025 EN EN Copie clé de la deuxième porte d'entrée Rue Fran…" at bounding box center [248, 158] width 170 height 146
click at [99, 229] on textarea at bounding box center [102, 223] width 81 height 16
click at [201, 182] on div "Terminé 01h00 28/07/2025 EN EN Copie clé de la deuxième porte d'entrée Rue Fran…" at bounding box center [248, 158] width 170 height 146
click at [309, 33] on div "Copie clé de la deuxième porte d'entrée Rue France 4" at bounding box center [263, 34] width 444 height 7
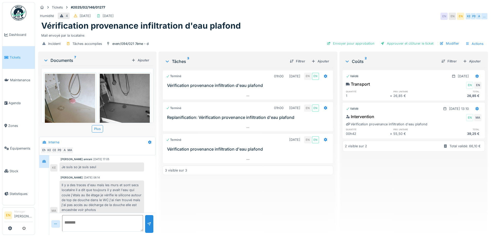
scroll to position [40, 0]
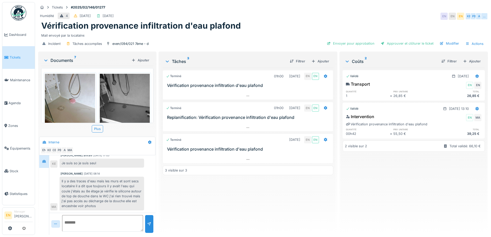
click at [168, 191] on div "Terminé 01h00 18/02/2025 EN EN Vérification provenance infiltration d'eau plafo…" at bounding box center [248, 149] width 170 height 163
click at [269, 24] on div "Vérification provenance infiltration d'eau plafond" at bounding box center [263, 26] width 444 height 10
click at [284, 205] on div "Terminé 01h00 18/02/2025 EN EN Vérification provenance infiltration d'eau plafo…" at bounding box center [248, 149] width 170 height 163
click at [352, 12] on div "Humidité 4 10/02/2025 22/07/2025 EN EN EN KE PB A …" at bounding box center [263, 16] width 450 height 9
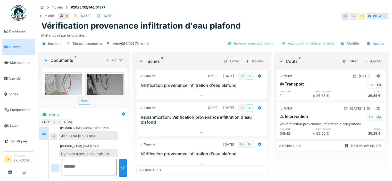
scroll to position [40, 0]
click at [278, 16] on div "Humidité 4 10/02/2025 22/07/2025 EN EN EN KE PB A …" at bounding box center [213, 16] width 351 height 9
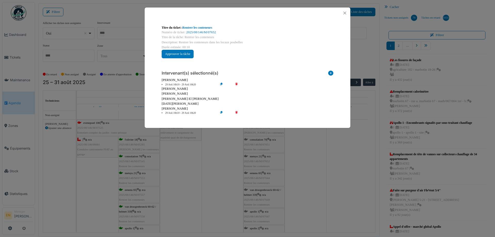
click at [237, 113] on icon at bounding box center [240, 113] width 15 height 4
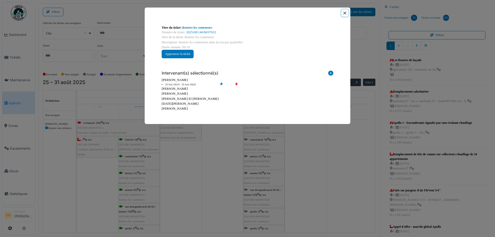
click at [345, 14] on button "Close" at bounding box center [344, 13] width 7 height 7
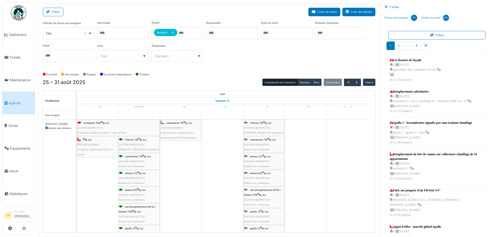
click at [262, 177] on span "2025/08/146/M/07644" at bounding box center [257, 177] width 26 height 3
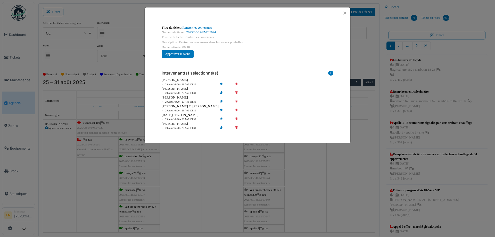
click at [236, 92] on icon at bounding box center [240, 93] width 15 height 4
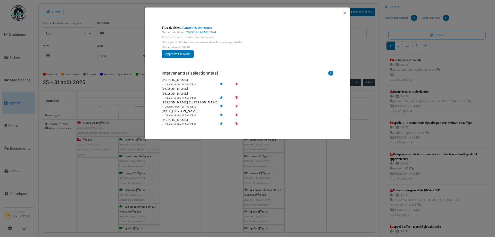
click at [236, 98] on icon at bounding box center [240, 98] width 15 height 4
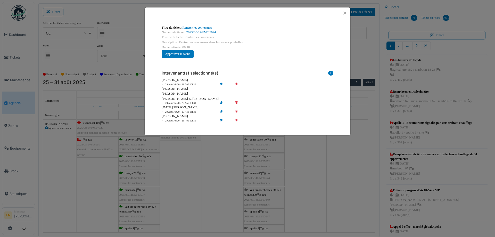
click at [236, 102] on icon at bounding box center [240, 103] width 15 height 4
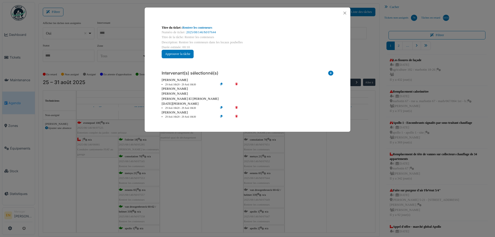
click at [239, 108] on icon at bounding box center [240, 108] width 15 height 4
click at [236, 107] on icon at bounding box center [240, 108] width 15 height 4
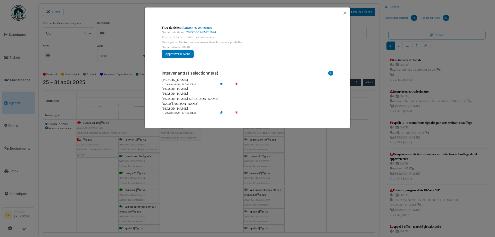
click at [237, 110] on div "[PERSON_NAME]" at bounding box center [248, 108] width 172 height 5
click at [237, 112] on icon at bounding box center [240, 113] width 15 height 4
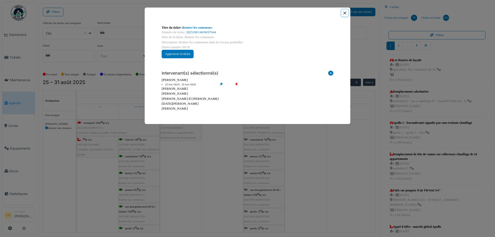
click at [344, 12] on button "Close" at bounding box center [344, 13] width 7 height 7
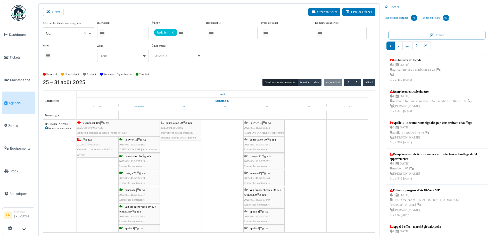
click at [257, 195] on span "van droogenbroeck 60-62 / helmet 339" at bounding box center [262, 192] width 37 height 8
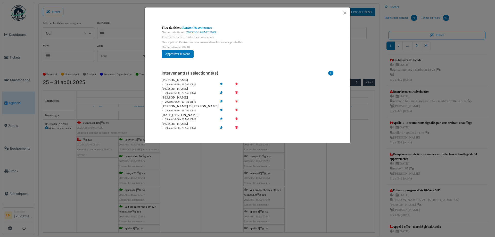
click at [236, 92] on icon at bounding box center [240, 93] width 15 height 4
click at [237, 100] on icon at bounding box center [240, 102] width 15 height 4
click at [238, 111] on icon at bounding box center [240, 111] width 15 height 4
click at [236, 118] on icon at bounding box center [240, 120] width 15 height 4
click at [237, 128] on icon at bounding box center [240, 128] width 15 height 4
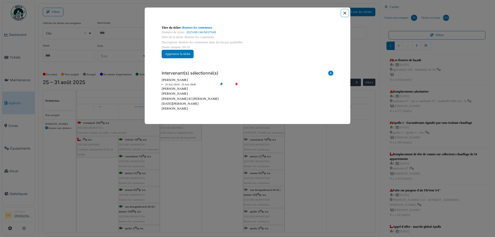
click at [344, 13] on button "Close" at bounding box center [344, 13] width 7 height 7
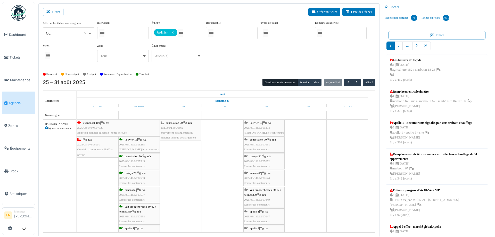
click at [253, 218] on div "apollo 1 | n/a 2025/08/146/M/07647 Rentrer les conteneurs" at bounding box center [264, 216] width 40 height 15
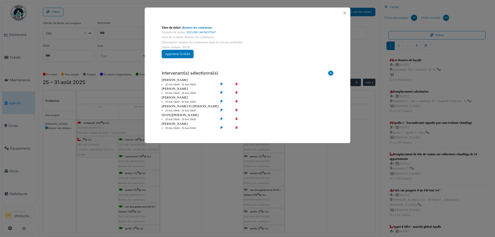
click at [237, 93] on icon at bounding box center [240, 93] width 15 height 4
click at [237, 101] on icon at bounding box center [240, 102] width 15 height 4
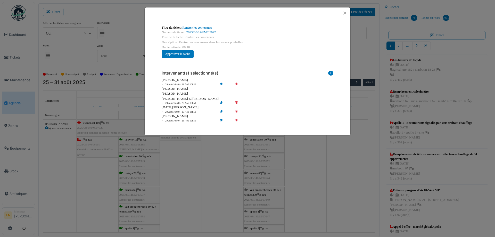
click at [236, 103] on icon at bounding box center [240, 103] width 15 height 4
click at [235, 111] on icon at bounding box center [240, 112] width 15 height 4
click at [235, 120] on icon at bounding box center [240, 121] width 15 height 4
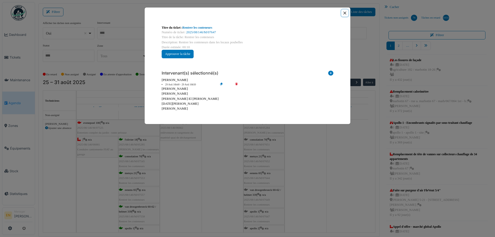
click at [344, 13] on button "Close" at bounding box center [344, 13] width 7 height 7
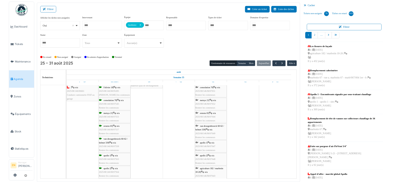
scroll to position [52, 0]
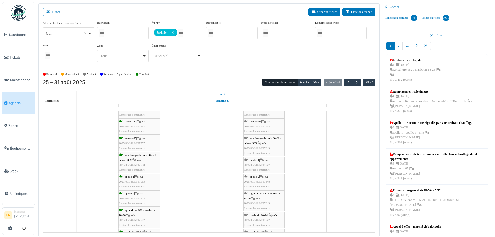
click at [258, 180] on span "2025/08/146/M/07648" at bounding box center [257, 181] width 26 height 3
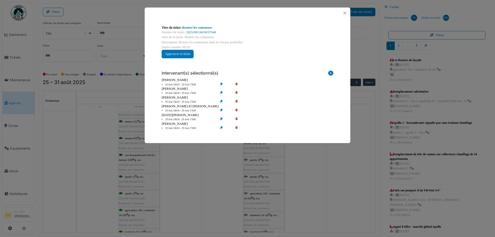
click at [236, 93] on icon at bounding box center [240, 93] width 15 height 4
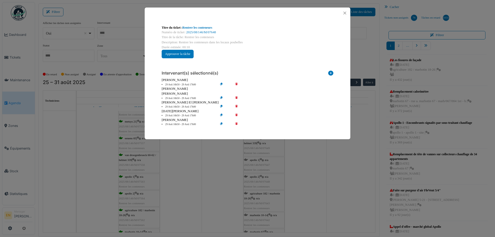
click at [238, 99] on icon at bounding box center [240, 98] width 15 height 4
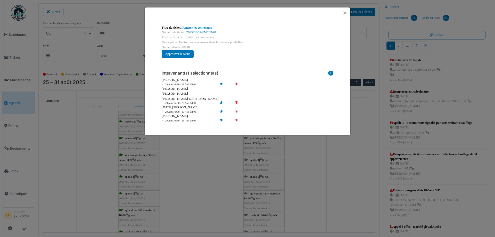
click at [236, 103] on icon at bounding box center [240, 103] width 15 height 4
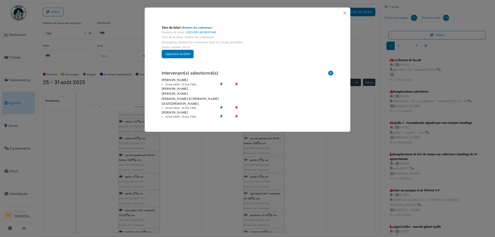
click at [235, 107] on icon at bounding box center [240, 108] width 15 height 4
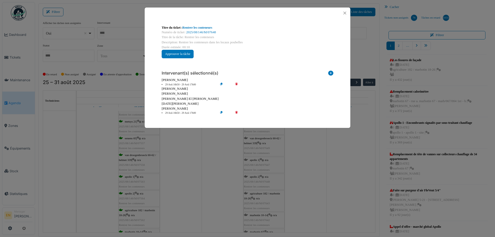
click at [235, 113] on icon at bounding box center [240, 113] width 15 height 4
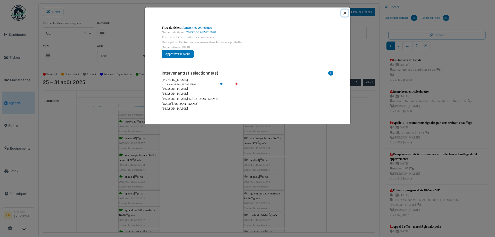
click at [347, 13] on button "Close" at bounding box center [344, 13] width 7 height 7
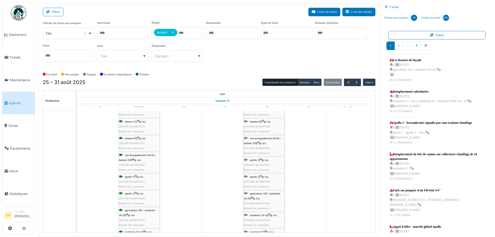
click at [266, 199] on div "agriculture 182 / marbotin 18-26 | n/a 2025/08/146/M/07643 Rentrer les conteneu…" at bounding box center [264, 201] width 40 height 20
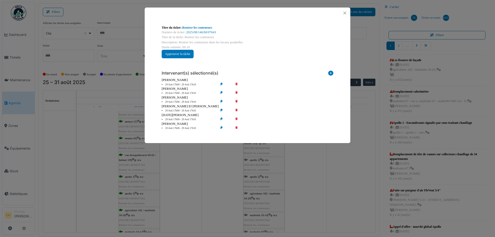
click at [237, 93] on icon at bounding box center [240, 93] width 15 height 4
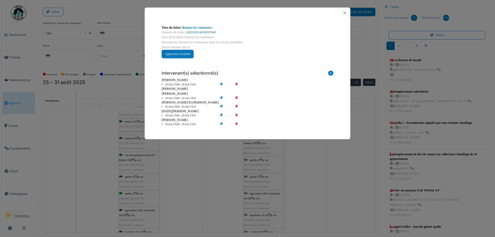
click at [235, 99] on icon at bounding box center [240, 98] width 15 height 4
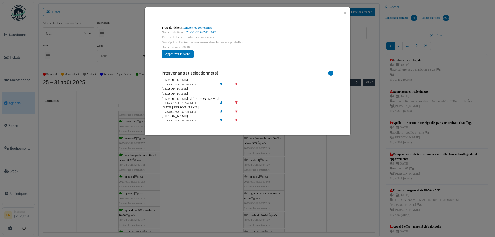
click at [237, 102] on icon at bounding box center [240, 103] width 15 height 4
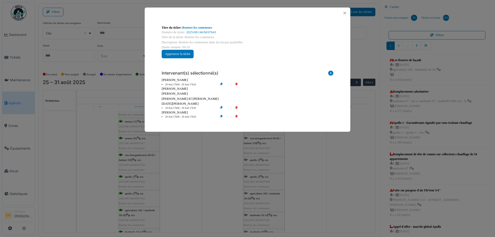
click at [238, 108] on icon at bounding box center [240, 108] width 15 height 4
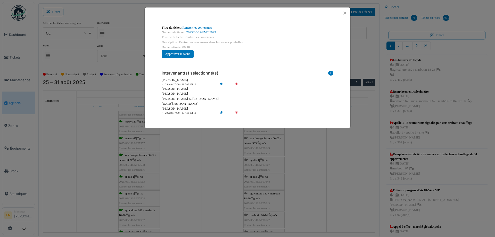
click at [235, 113] on icon at bounding box center [240, 113] width 15 height 4
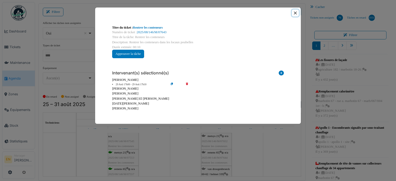
click at [296, 13] on button "Close" at bounding box center [295, 13] width 7 height 7
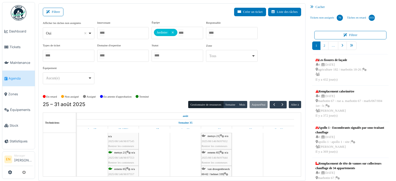
click at [175, 86] on div "Afficher les tâches non assignées *** Oui Remove item Oui Non Intervenant Abdel…" at bounding box center [172, 54] width 258 height 68
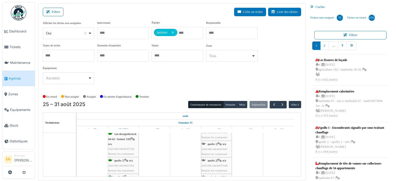
scroll to position [129, 0]
click at [218, 153] on div "agriculture 182 / marbotin 18-26 | n/a 2025/08/146/M/07643 Rentrer les conteneu…" at bounding box center [217, 159] width 30 height 20
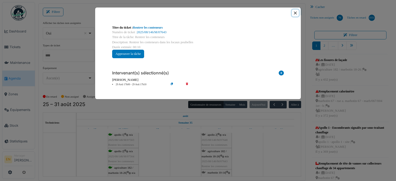
click at [295, 13] on button "Close" at bounding box center [295, 13] width 7 height 7
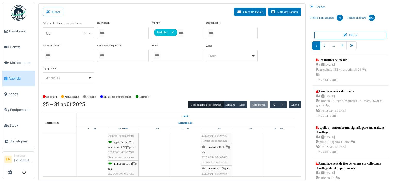
scroll to position [155, 0]
click at [212, 148] on div "marbotin 10-14 | n/a 2025/08/146/M/07642 Rentrer les conteneurs" at bounding box center [217, 155] width 30 height 20
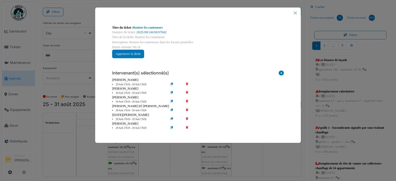
click at [186, 92] on icon at bounding box center [190, 93] width 15 height 4
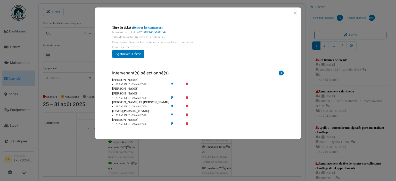
click at [188, 97] on icon at bounding box center [190, 98] width 15 height 4
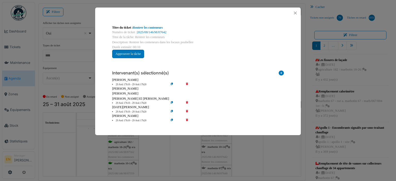
click at [186, 102] on icon at bounding box center [190, 103] width 15 height 4
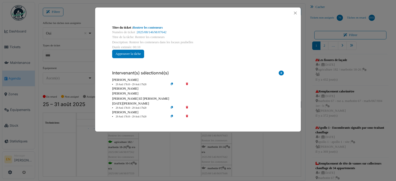
click at [187, 106] on icon at bounding box center [190, 108] width 15 height 4
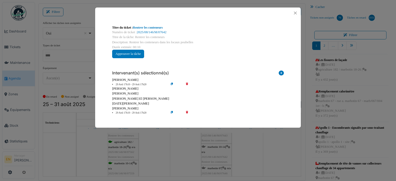
click at [188, 113] on icon at bounding box center [190, 113] width 15 height 4
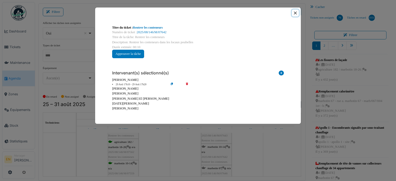
click at [295, 12] on button "Close" at bounding box center [295, 13] width 7 height 7
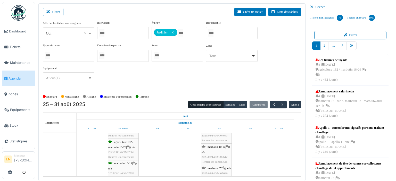
click at [213, 173] on div "marbotin 67 | n/a 2025/08/146/M/07646 Rentrer les conteneurs" at bounding box center [217, 173] width 30 height 15
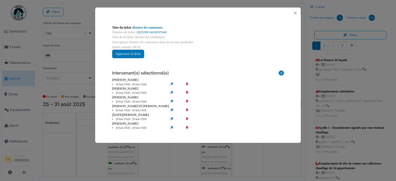
click at [187, 92] on icon at bounding box center [190, 93] width 15 height 4
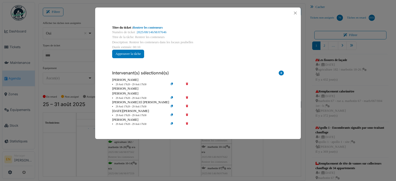
click at [188, 98] on icon at bounding box center [190, 98] width 15 height 4
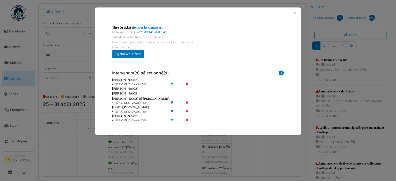
click at [187, 103] on icon at bounding box center [190, 103] width 15 height 4
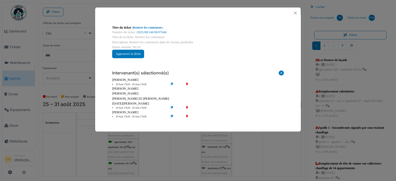
click at [187, 108] on icon at bounding box center [190, 108] width 15 height 4
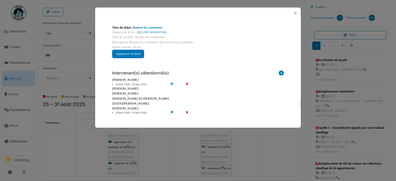
click at [187, 111] on icon at bounding box center [190, 113] width 15 height 4
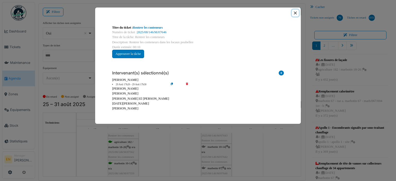
click at [296, 12] on button "Close" at bounding box center [295, 13] width 7 height 7
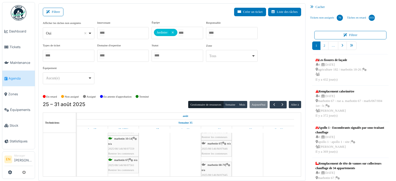
scroll to position [180, 0]
click at [219, 150] on div "marbotin 67 | n/a 2025/08/146/M/07646 Rentrer les conteneurs" at bounding box center [217, 147] width 30 height 15
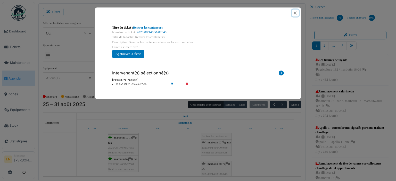
click at [296, 13] on button "Close" at bounding box center [295, 13] width 7 height 7
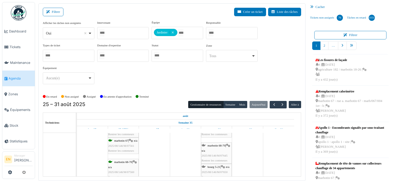
scroll to position [206, 0]
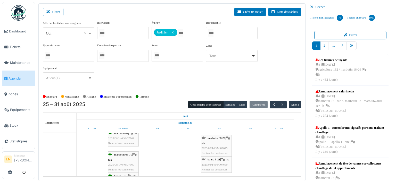
click at [216, 145] on div "marbotin 68-70 | n/a 2025/08/146/M/07645 Rentrer les conteneurs" at bounding box center [217, 146] width 30 height 20
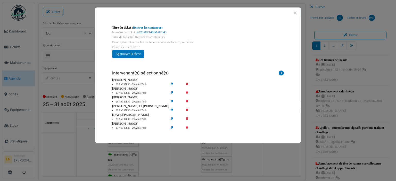
click at [186, 93] on icon at bounding box center [190, 93] width 15 height 4
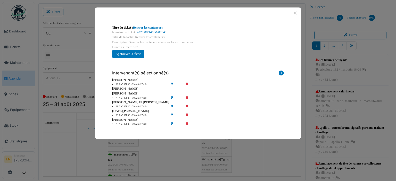
click at [186, 98] on icon at bounding box center [190, 98] width 15 height 4
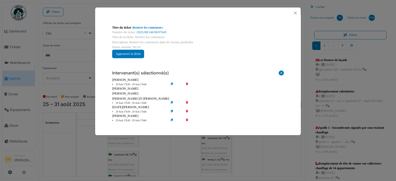
click at [188, 102] on icon at bounding box center [190, 103] width 15 height 4
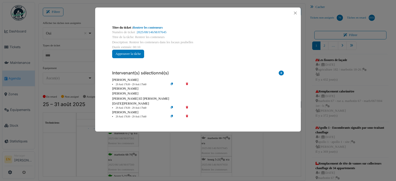
click at [188, 106] on icon at bounding box center [190, 108] width 15 height 4
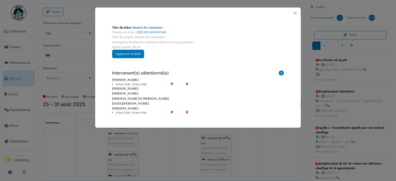
click at [186, 112] on icon at bounding box center [190, 113] width 15 height 4
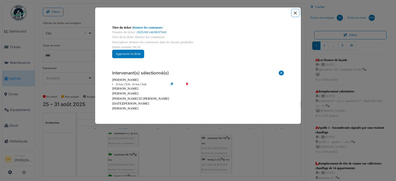
click at [295, 13] on button "Close" at bounding box center [295, 13] width 7 height 7
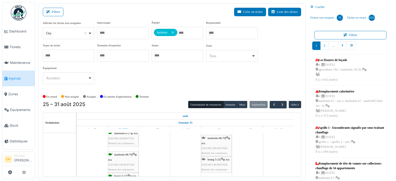
scroll to position [232, 0]
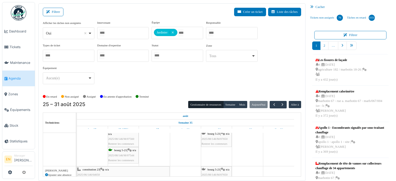
click at [214, 136] on div "bourg 5-21 | n/a 2025/08/146/M/07650 Rentrer les conteneurs" at bounding box center [217, 138] width 30 height 15
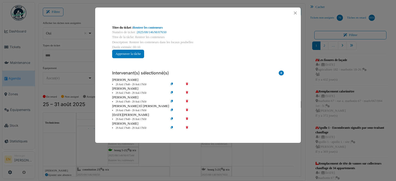
click at [187, 93] on icon at bounding box center [190, 93] width 15 height 4
click at [186, 102] on icon at bounding box center [190, 102] width 15 height 4
click at [187, 110] on icon at bounding box center [190, 111] width 15 height 4
click at [187, 119] on icon at bounding box center [190, 120] width 15 height 4
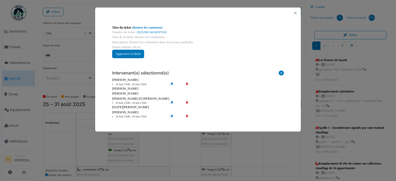
click at [187, 115] on icon at bounding box center [190, 117] width 15 height 4
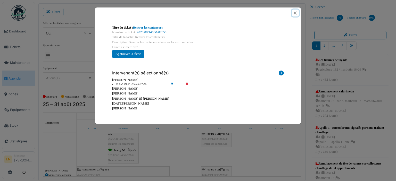
click at [296, 13] on button "Close" at bounding box center [295, 13] width 7 height 7
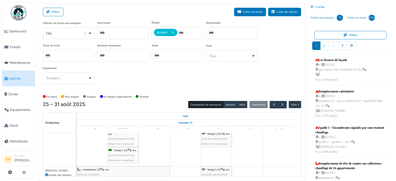
scroll to position [206, 0]
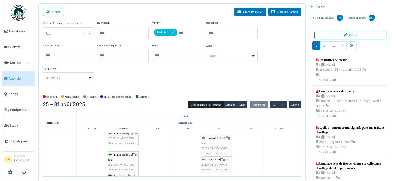
click at [217, 140] on div "marbotin 68-70 | n/a 2025/08/146/M/07645 Rentrer les conteneurs" at bounding box center [217, 146] width 30 height 20
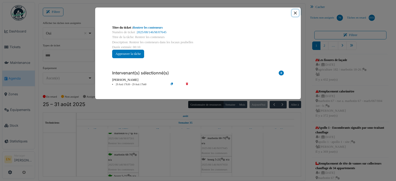
click at [295, 13] on button "Close" at bounding box center [295, 13] width 7 height 7
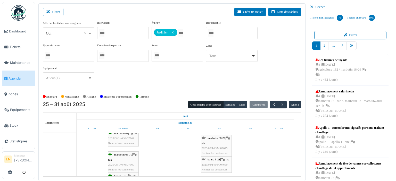
scroll to position [180, 0]
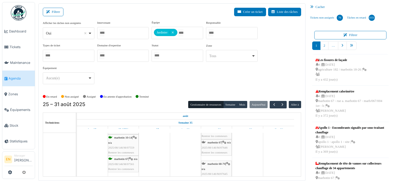
click at [212, 148] on div "marbotin 67 | n/a 2025/08/146/M/07646 Rentrer les conteneurs" at bounding box center [217, 147] width 30 height 15
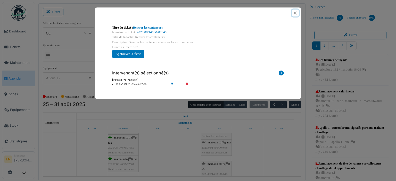
click at [296, 13] on button "Close" at bounding box center [295, 13] width 7 height 7
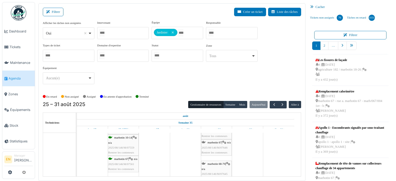
click at [219, 148] on div "marbotin 67 | n/a 2025/08/146/M/07646 Rentrer les conteneurs" at bounding box center [217, 147] width 30 height 15
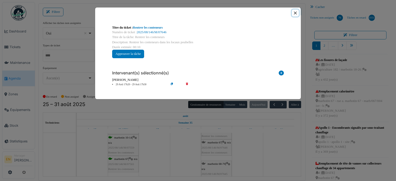
click at [295, 14] on button "Close" at bounding box center [295, 13] width 7 height 7
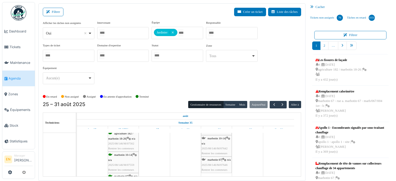
scroll to position [155, 0]
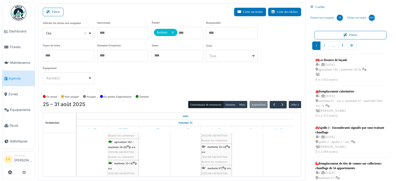
click at [217, 152] on div "marbotin 10-14 | n/a 2025/08/146/M/07642 Rentrer les conteneurs" at bounding box center [217, 155] width 30 height 20
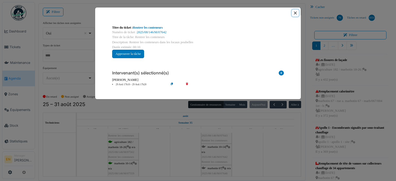
click at [295, 13] on button "Close" at bounding box center [295, 13] width 7 height 7
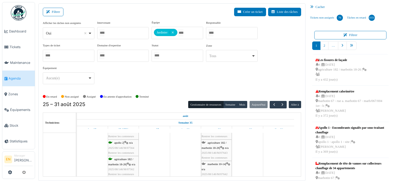
scroll to position [129, 0]
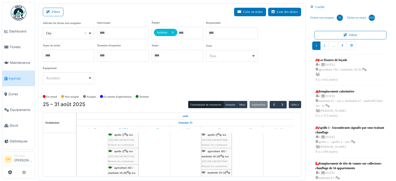
click at [212, 161] on span "2025/08/146/M/07643" at bounding box center [215, 161] width 26 height 3
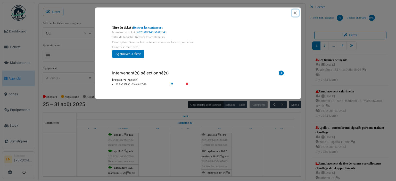
click at [294, 12] on button "Close" at bounding box center [295, 13] width 7 height 7
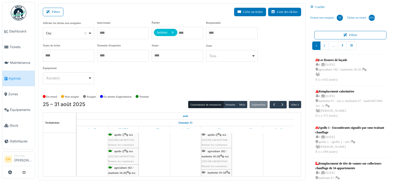
click at [209, 138] on span "2025/08/146/M/07648" at bounding box center [215, 139] width 26 height 3
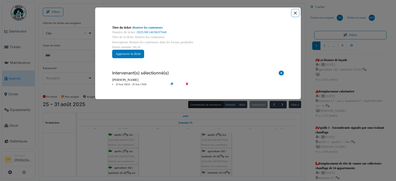
click at [297, 12] on button "Close" at bounding box center [295, 13] width 7 height 7
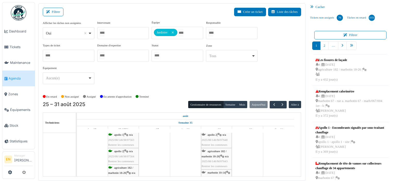
scroll to position [103, 0]
click at [216, 163] on div "apollo 2 | n/a 2025/08/146/M/07648 Rentrer les conteneurs" at bounding box center [217, 165] width 30 height 15
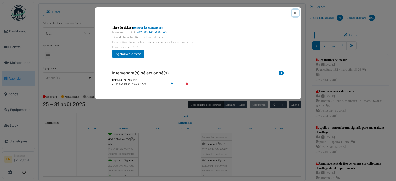
click at [294, 13] on button "Close" at bounding box center [295, 13] width 7 height 7
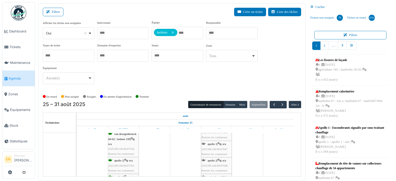
click at [220, 150] on span "2025/08/146/M/07647" at bounding box center [215, 149] width 26 height 3
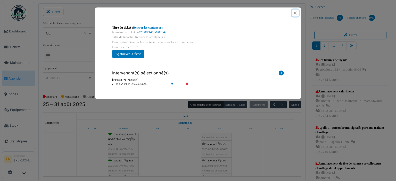
click at [294, 12] on button "Close" at bounding box center [295, 13] width 7 height 7
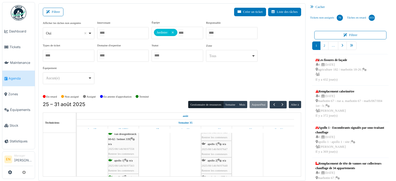
click at [215, 148] on span "2025/08/146/M/07647" at bounding box center [215, 149] width 26 height 3
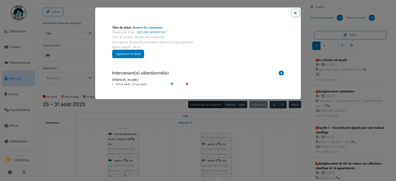
click at [296, 14] on button "Close" at bounding box center [295, 13] width 7 height 7
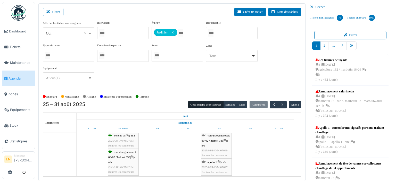
scroll to position [77, 0]
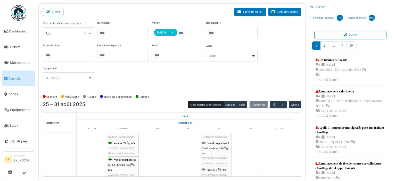
click at [217, 145] on div "van droogenbroeck 60-62 / helmet 339 | n/a 2025/08/146/M/07649 Rentrer les cont…" at bounding box center [217, 153] width 30 height 25
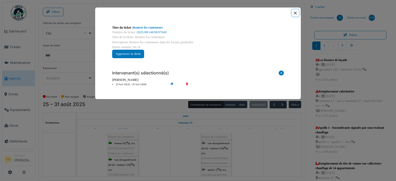
click at [296, 13] on button "Close" at bounding box center [295, 13] width 7 height 7
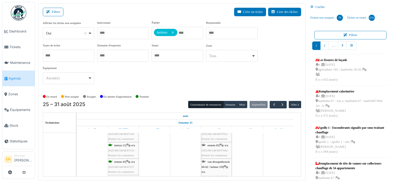
scroll to position [52, 0]
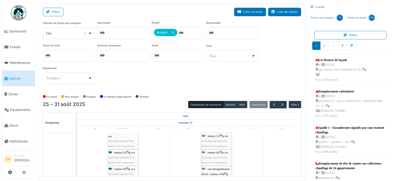
click at [217, 161] on span "Rentrer les conteneurs" at bounding box center [215, 162] width 26 height 3
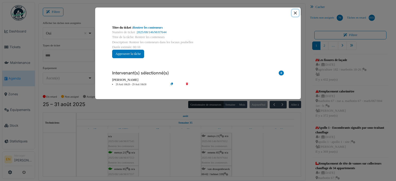
click at [295, 13] on button "Close" at bounding box center [295, 13] width 7 height 7
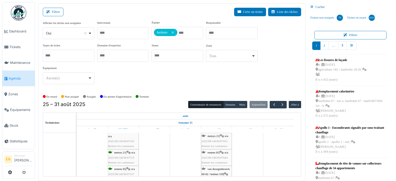
click at [220, 143] on div "metsys 21 | n/a 2025/08/146/M/07652 Rentrer les conteneurs" at bounding box center [217, 141] width 30 height 15
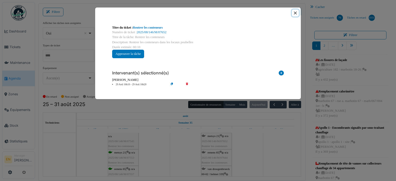
click at [296, 13] on button "Close" at bounding box center [295, 13] width 7 height 7
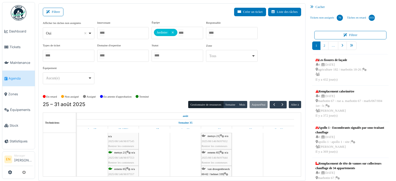
scroll to position [26, 0]
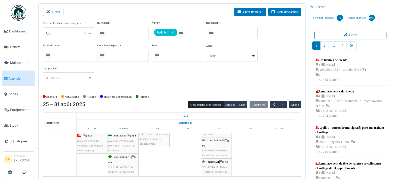
click at [219, 165] on span "2025/08/146/M/07652" at bounding box center [215, 166] width 26 height 3
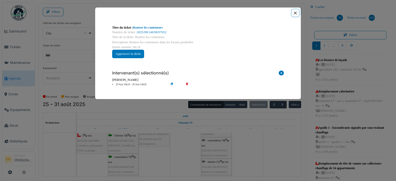
click at [296, 13] on button "Close" at bounding box center [295, 13] width 7 height 7
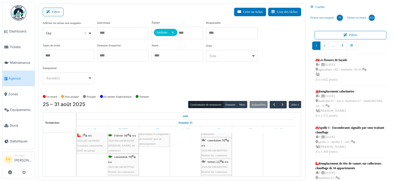
click at [214, 148] on div "consolation 70 | n/a 2025/08/146/M/07651 Rentrer les conteneurs" at bounding box center [217, 148] width 30 height 20
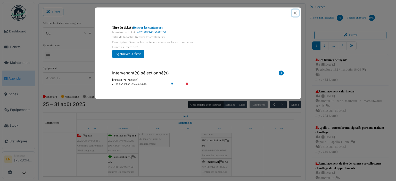
click at [295, 14] on button "Close" at bounding box center [295, 13] width 7 height 7
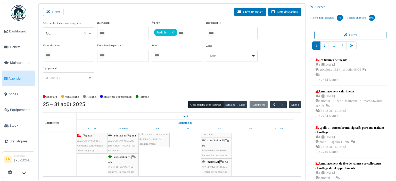
scroll to position [0, 0]
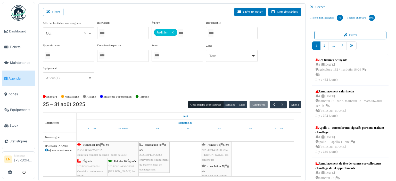
click at [214, 150] on span "2025/08/146/M/05284" at bounding box center [215, 149] width 26 height 3
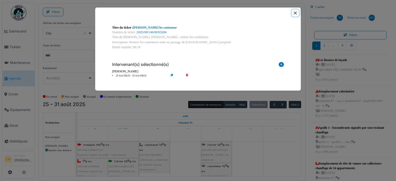
click at [297, 13] on button "Close" at bounding box center [295, 13] width 7 height 7
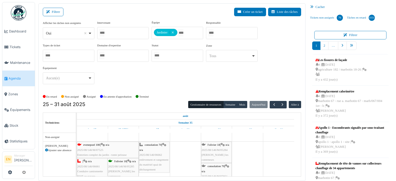
click at [215, 151] on div "l'olivier 18 | n/a 2025/08/146/M/05284 Olivier - Rentrer les conteneurs" at bounding box center [217, 153] width 30 height 20
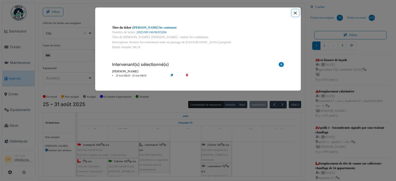
click at [295, 13] on button "Close" at bounding box center [295, 13] width 7 height 7
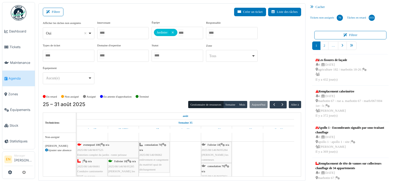
click at [223, 73] on div "Afficher les tâches non assignées *** Oui Remove item Oui Non Intervenant Abdel…" at bounding box center [172, 54] width 258 height 68
click at [268, 84] on div "Afficher les tâches non assignées *** Oui Remove item Oui Non Intervenant Abdel…" at bounding box center [172, 54] width 258 height 68
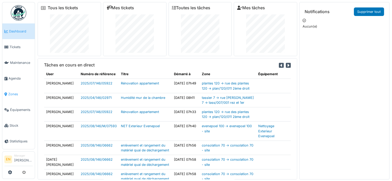
click at [15, 92] on span "Zones" at bounding box center [20, 94] width 24 height 5
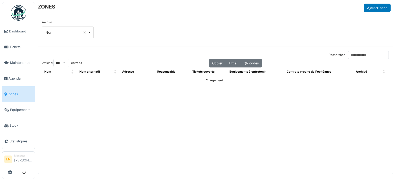
select select "***"
click at [361, 55] on input "Rechercher :" at bounding box center [368, 55] width 41 height 8
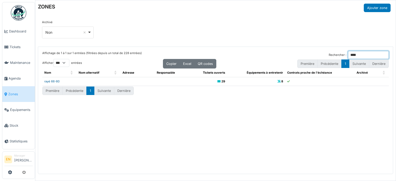
type input "****"
click at [56, 81] on link "rayé 66-80" at bounding box center [51, 82] width 15 height 4
click at [15, 92] on span "Zones" at bounding box center [20, 94] width 24 height 5
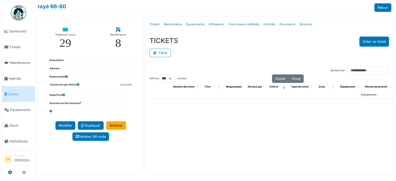
select select "***"
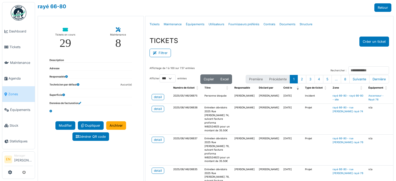
click at [214, 49] on div "Filtrer" at bounding box center [269, 53] width 239 height 12
click at [303, 23] on link "Structure" at bounding box center [305, 24] width 17 height 12
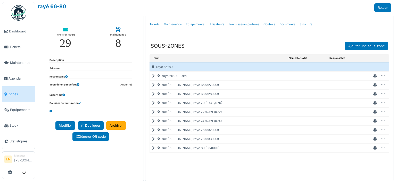
click at [152, 85] on icon at bounding box center [154, 85] width 5 height 0
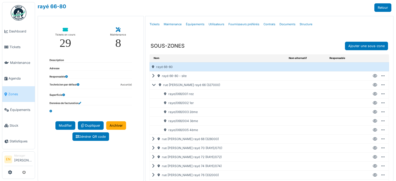
click at [373, 112] on icon at bounding box center [375, 112] width 4 height 0
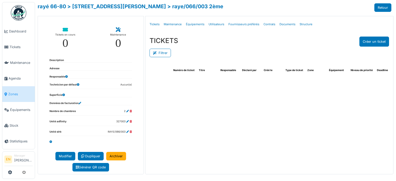
select select "***"
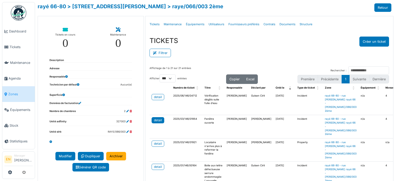
click at [156, 121] on div "detail" at bounding box center [158, 120] width 8 height 5
click at [271, 53] on div "Filtrer" at bounding box center [269, 53] width 239 height 12
click at [369, 41] on button "Créer un ticket" at bounding box center [374, 42] width 30 height 10
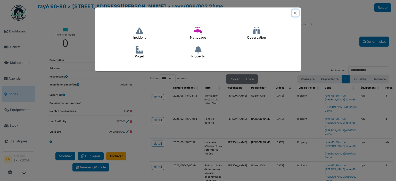
click at [295, 15] on button "Close" at bounding box center [295, 13] width 7 height 7
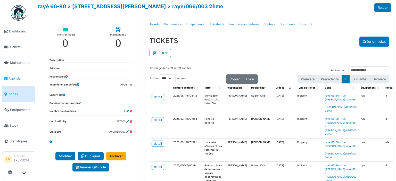
click at [15, 78] on span "Agenda" at bounding box center [21, 78] width 24 height 5
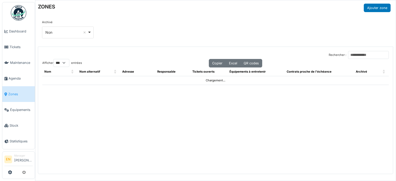
select select "***"
click at [357, 56] on input "Rechercher :" at bounding box center [368, 55] width 41 height 8
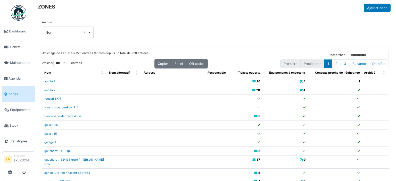
click at [362, 48] on div "Affichage de 1 à 100 sur 226 entrées (filtrées depuis un total de 228 entrées) …" at bounding box center [215, 133] width 355 height 173
click at [364, 56] on input "Rechercher :" at bounding box center [368, 55] width 41 height 8
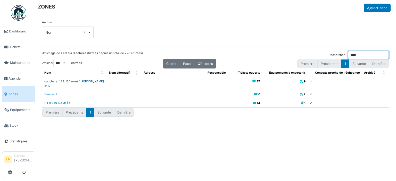
type input "****"
click at [89, 83] on link "gaucheret 132-136 (rue) / [PERSON_NAME] 8-12" at bounding box center [74, 84] width 60 height 8
click at [289, 17] on div "Archivé *** Non Remove item Tous Oui Non" at bounding box center [215, 31] width 355 height 31
click at [288, 27] on div "Archivé *** Non Remove item Tous Oui Non" at bounding box center [215, 31] width 347 height 22
click at [203, 29] on div "Archivé *** Non Remove item Tous Oui Non" at bounding box center [215, 31] width 347 height 22
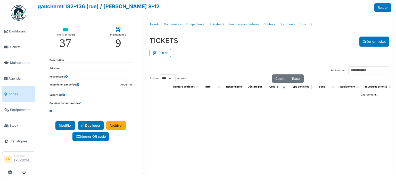
select select "***"
click at [307, 23] on link "Structure" at bounding box center [305, 24] width 17 height 12
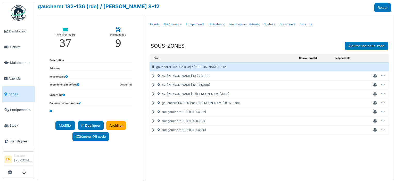
click at [152, 85] on icon at bounding box center [154, 85] width 5 height 0
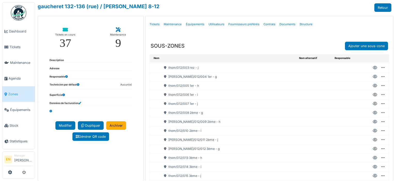
scroll to position [52, 0]
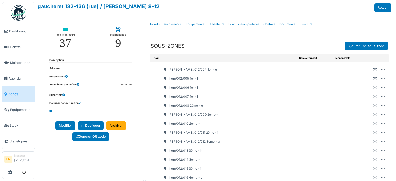
click at [373, 106] on icon at bounding box center [375, 106] width 4 height 0
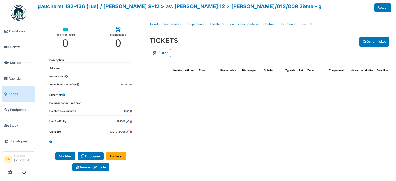
select select "***"
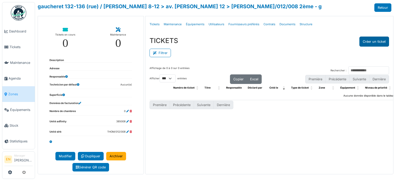
click at [372, 41] on button "Créer un ticket" at bounding box center [374, 42] width 30 height 10
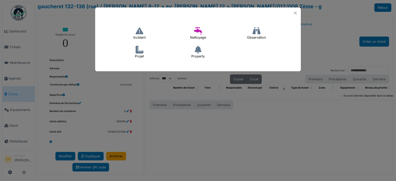
click at [141, 32] on icon at bounding box center [140, 31] width 8 height 8
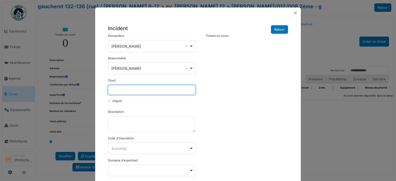
click at [153, 93] on input "Titre *" at bounding box center [151, 90] width 87 height 10
type input "*"
type input "**********"
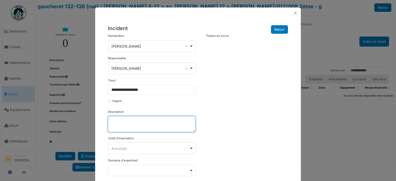
click at [144, 123] on textarea "Description" at bounding box center [151, 124] width 87 height 16
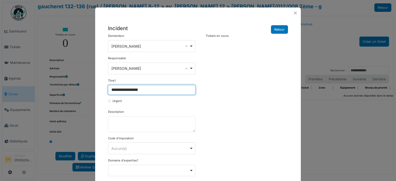
click at [137, 92] on input "**********" at bounding box center [151, 90] width 87 height 10
click at [145, 89] on input "**********" at bounding box center [151, 90] width 87 height 10
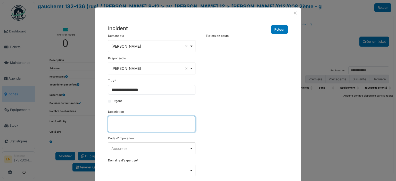
click at [133, 125] on textarea "Description" at bounding box center [151, 124] width 87 height 16
click at [142, 123] on textarea "**********" at bounding box center [151, 124] width 87 height 16
click at [143, 125] on textarea "**********" at bounding box center [151, 124] width 87 height 16
type textarea "**********"
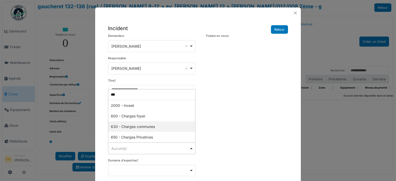
type input "**"
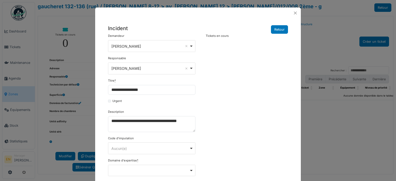
click at [231, 117] on div "**********" at bounding box center [197, 144] width 185 height 220
click at [117, 128] on textarea "**********" at bounding box center [151, 124] width 87 height 16
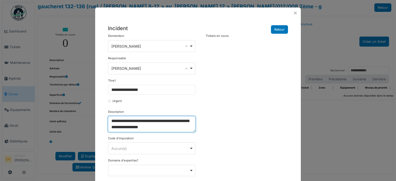
click at [159, 126] on textarea "**********" at bounding box center [151, 124] width 87 height 16
type textarea "**********"
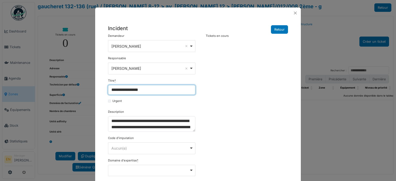
click at [145, 90] on input "**********" at bounding box center [151, 90] width 87 height 10
type input "**********"
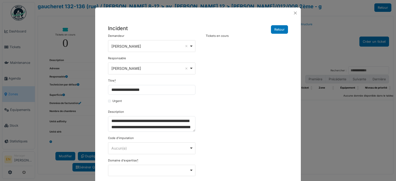
click at [224, 119] on div "**********" at bounding box center [197, 144] width 185 height 220
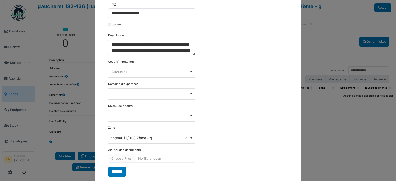
scroll to position [77, 0]
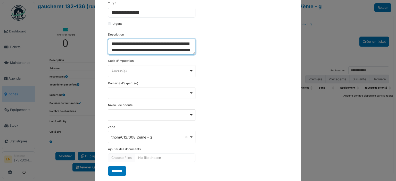
click at [176, 49] on textarea "**********" at bounding box center [151, 47] width 87 height 16
paste textarea "**********"
click at [190, 92] on div "Remove item" at bounding box center [151, 93] width 83 height 2
type textarea "**********"
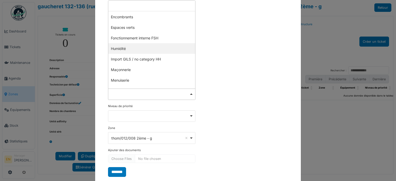
scroll to position [77, 0]
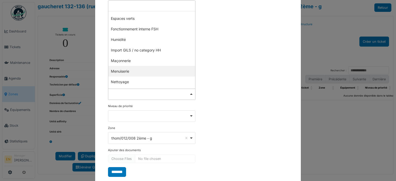
select select "***"
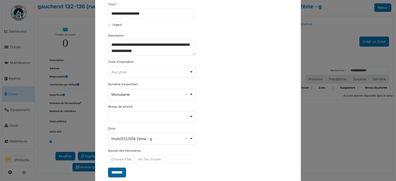
click at [119, 174] on input "*******" at bounding box center [117, 173] width 18 height 10
